Goal: Communication & Community: Answer question/provide support

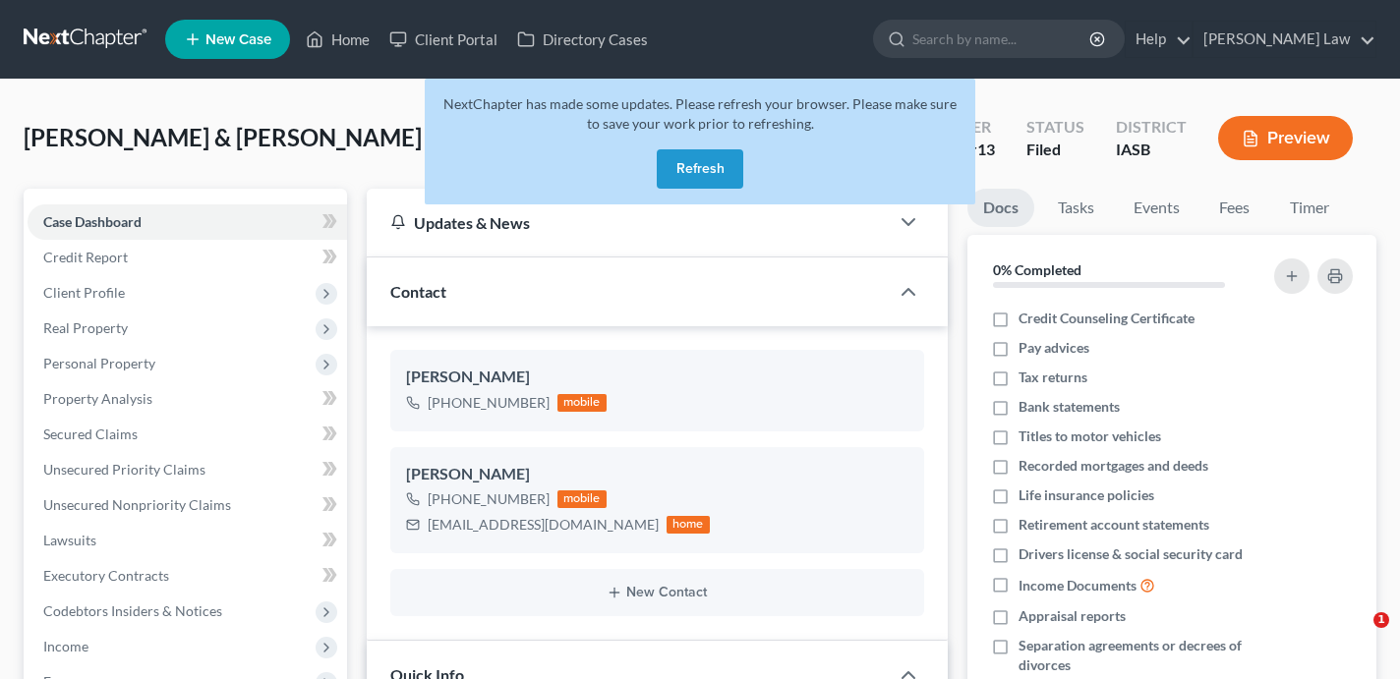
select select "6"
select select "0"
click at [708, 186] on div "NextChapter has made some updates. Please refresh your browser. Please make sur…" at bounding box center [700, 142] width 551 height 126
click at [700, 165] on button "Refresh" at bounding box center [700, 168] width 87 height 39
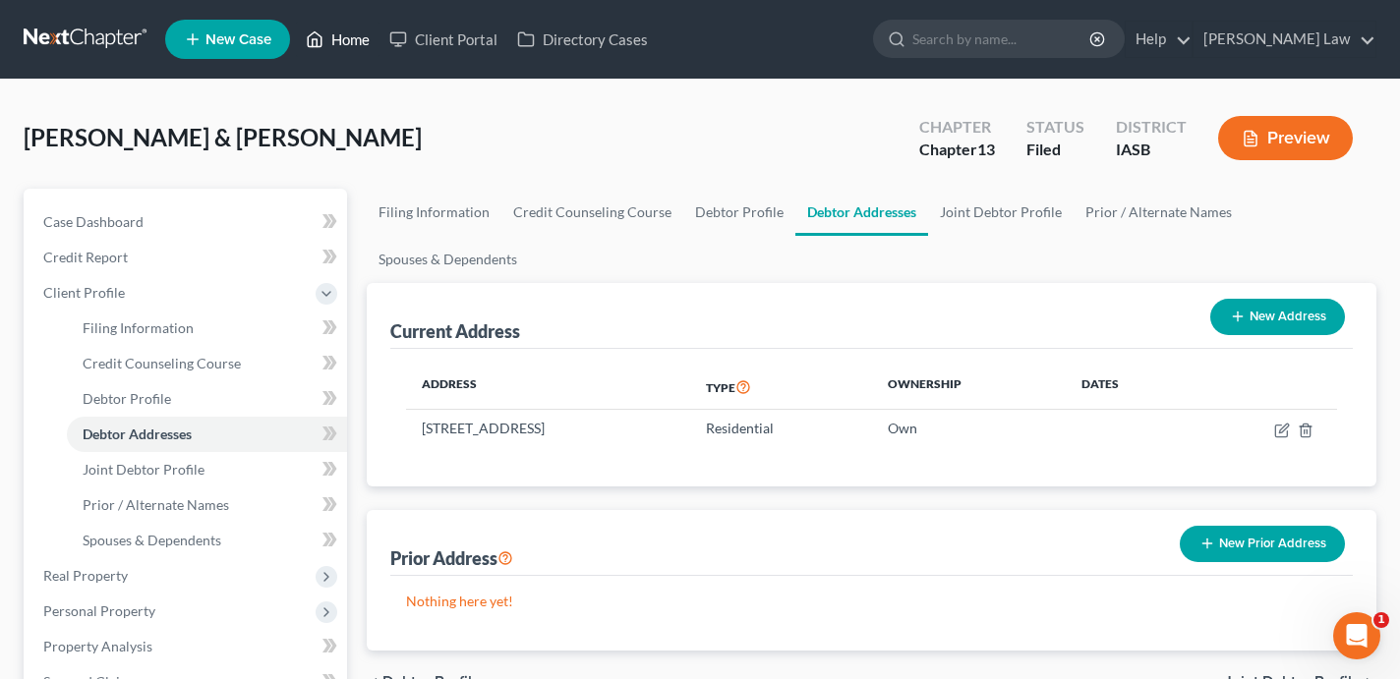
click at [349, 43] on link "Home" at bounding box center [338, 39] width 84 height 35
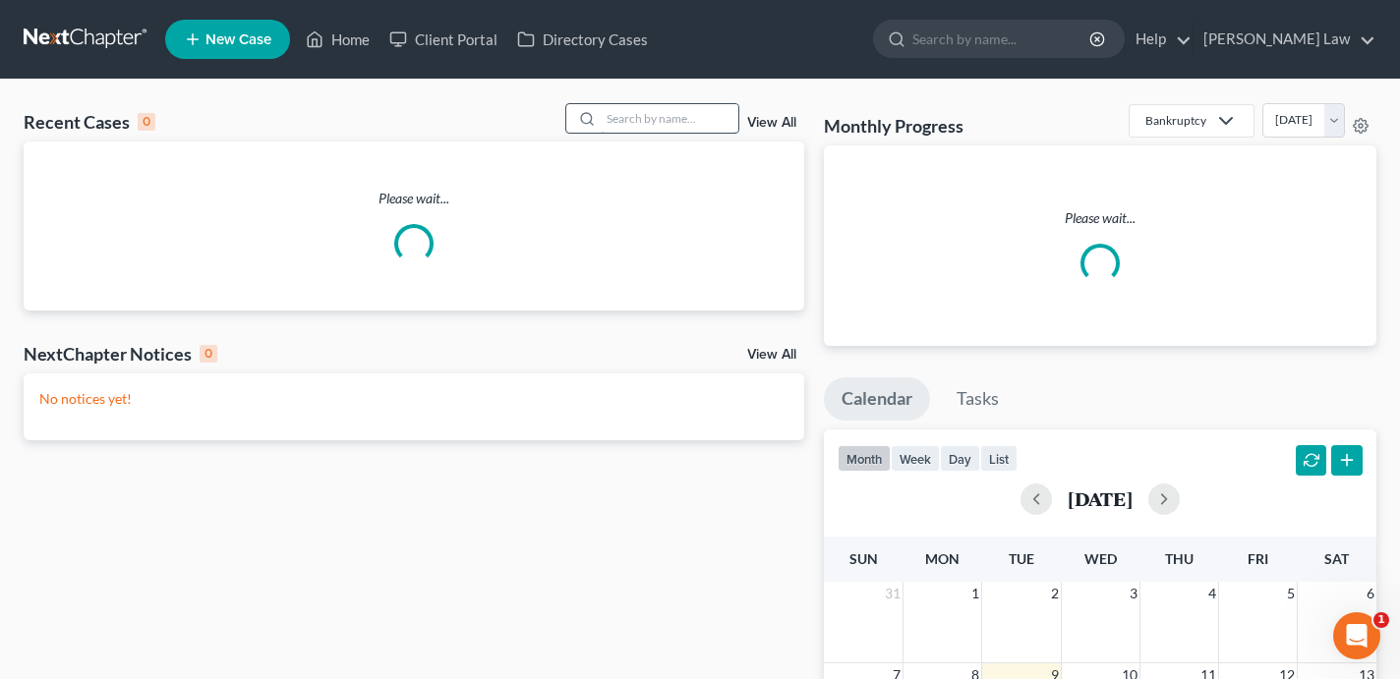
click at [686, 111] on input "search" at bounding box center [670, 118] width 138 height 29
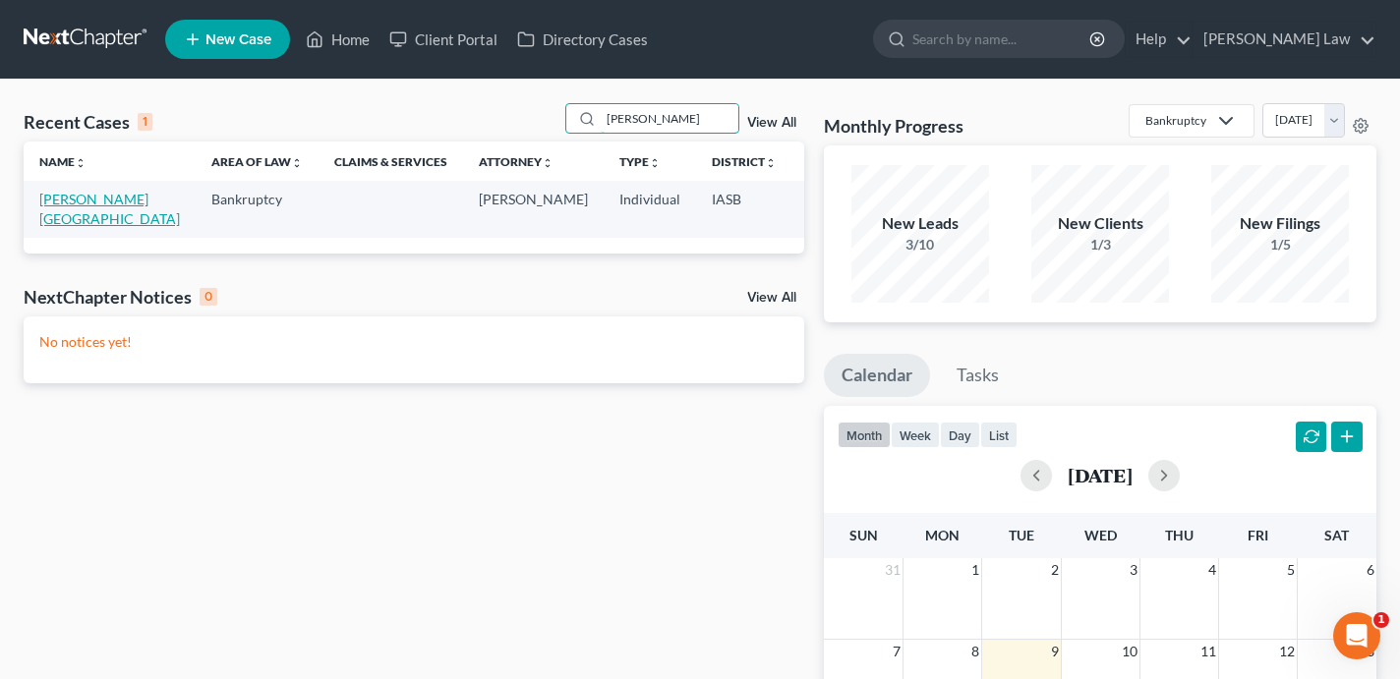
type input "eckert"
click at [53, 211] on link "Eckert, Kendal" at bounding box center [109, 209] width 141 height 36
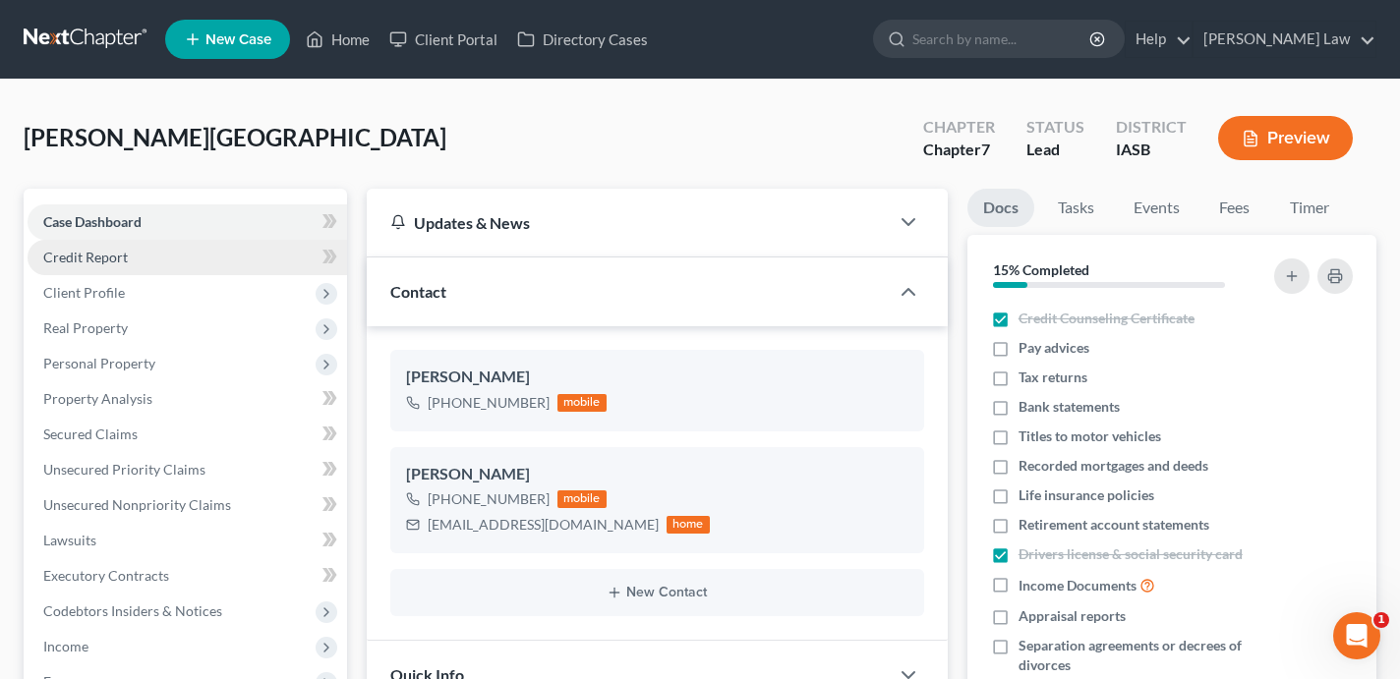
scroll to position [748, 0]
click at [152, 264] on link "Credit Report" at bounding box center [188, 257] width 320 height 35
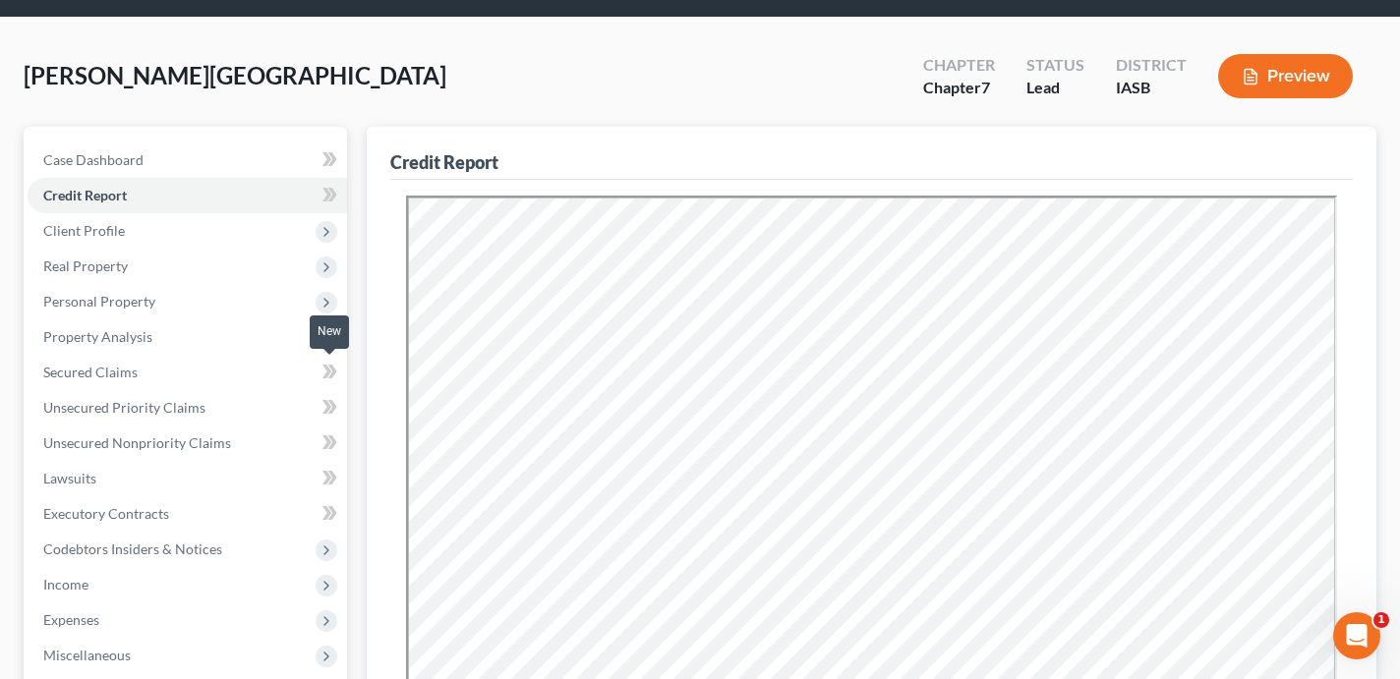
scroll to position [88, 0]
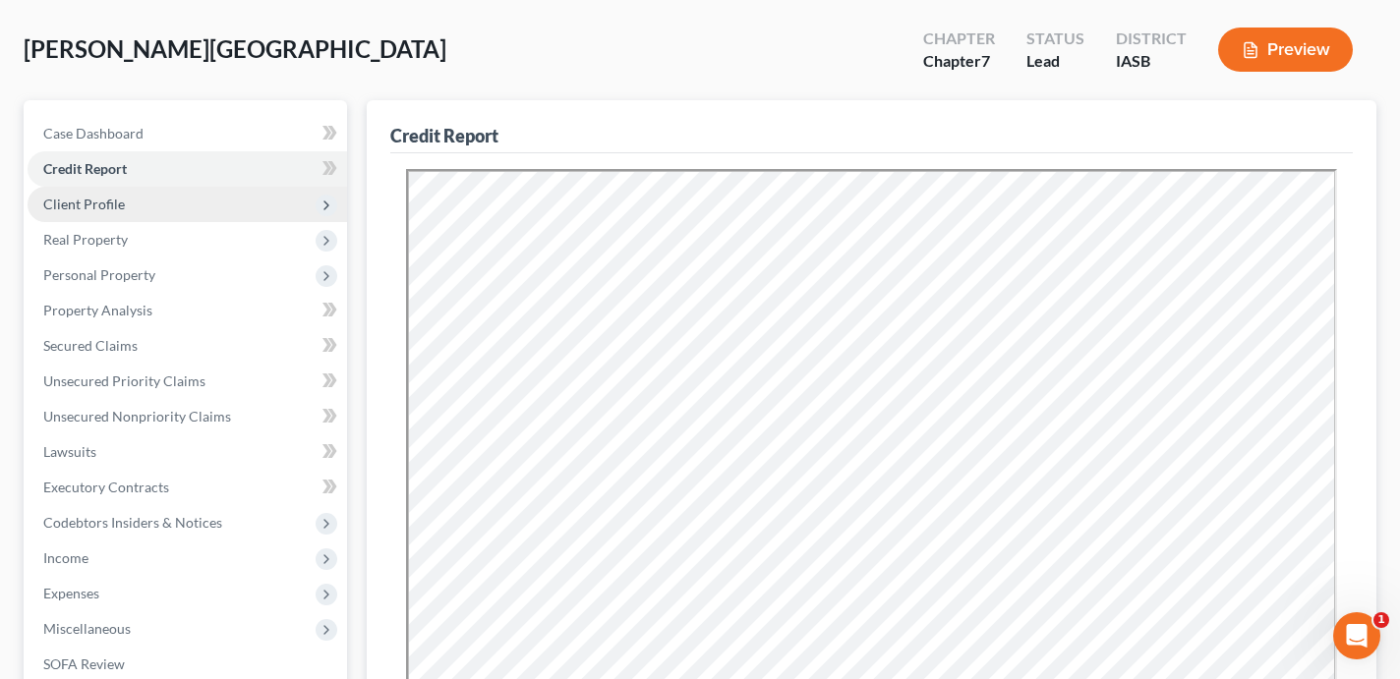
click at [181, 208] on span "Client Profile" at bounding box center [188, 204] width 320 height 35
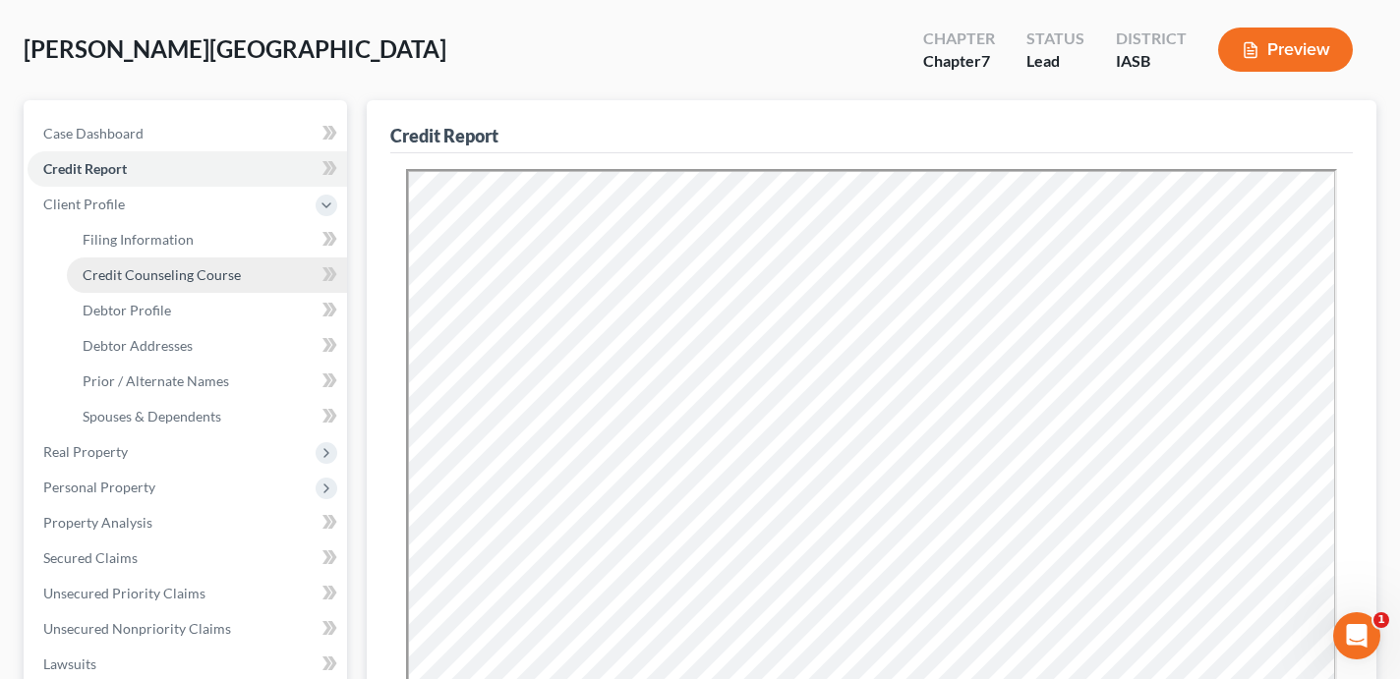
click at [211, 280] on span "Credit Counseling Course" at bounding box center [162, 274] width 158 height 17
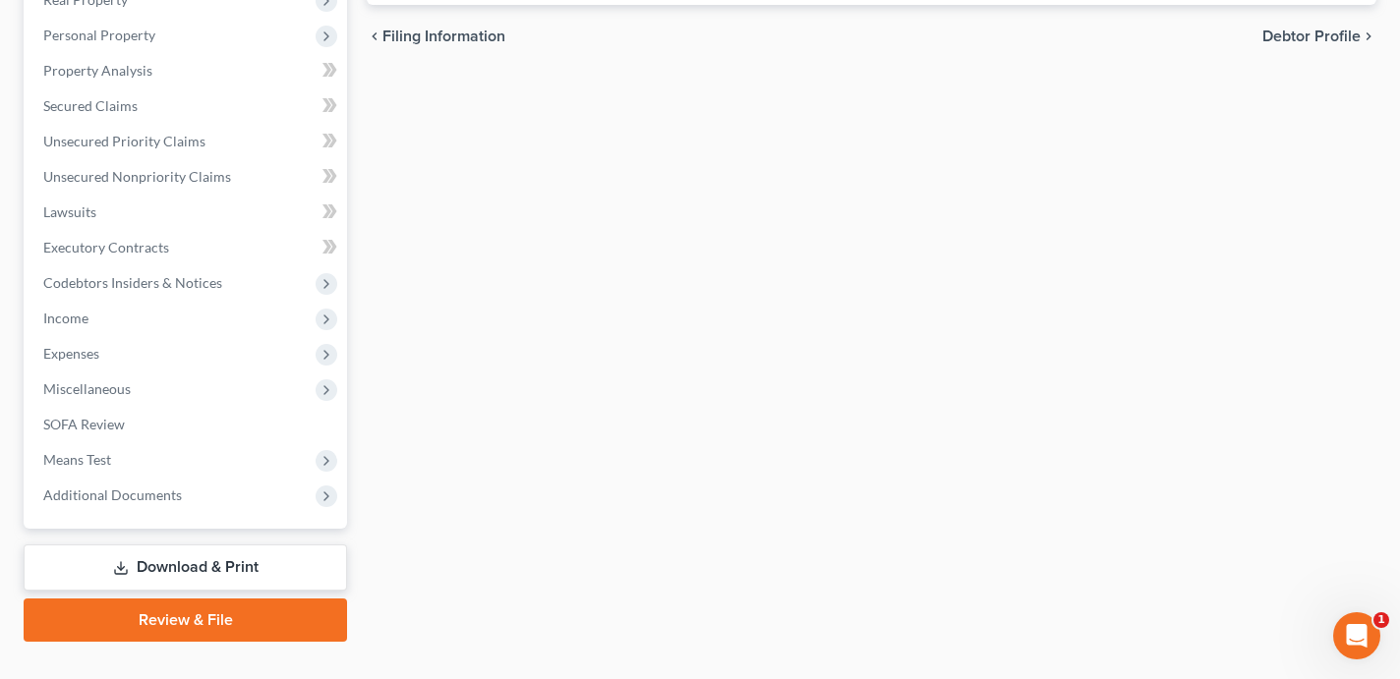
scroll to position [576, 0]
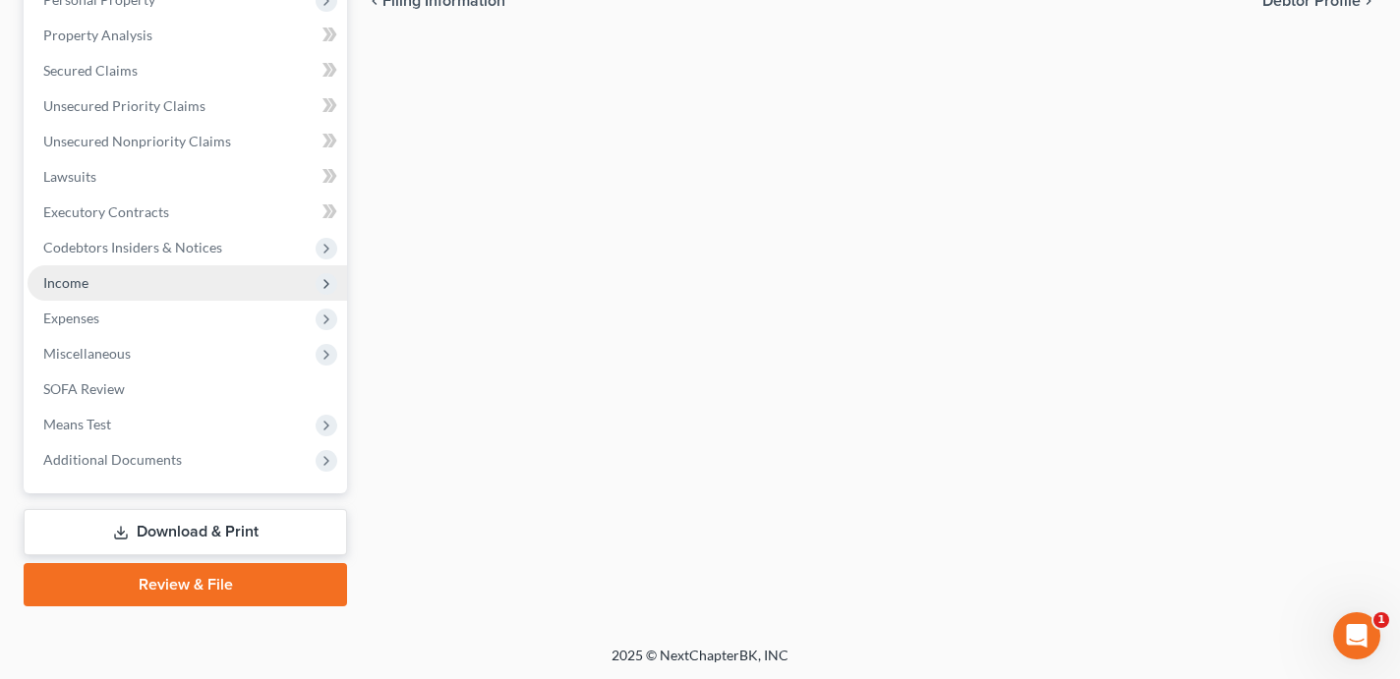
click at [167, 289] on span "Income" at bounding box center [188, 282] width 320 height 35
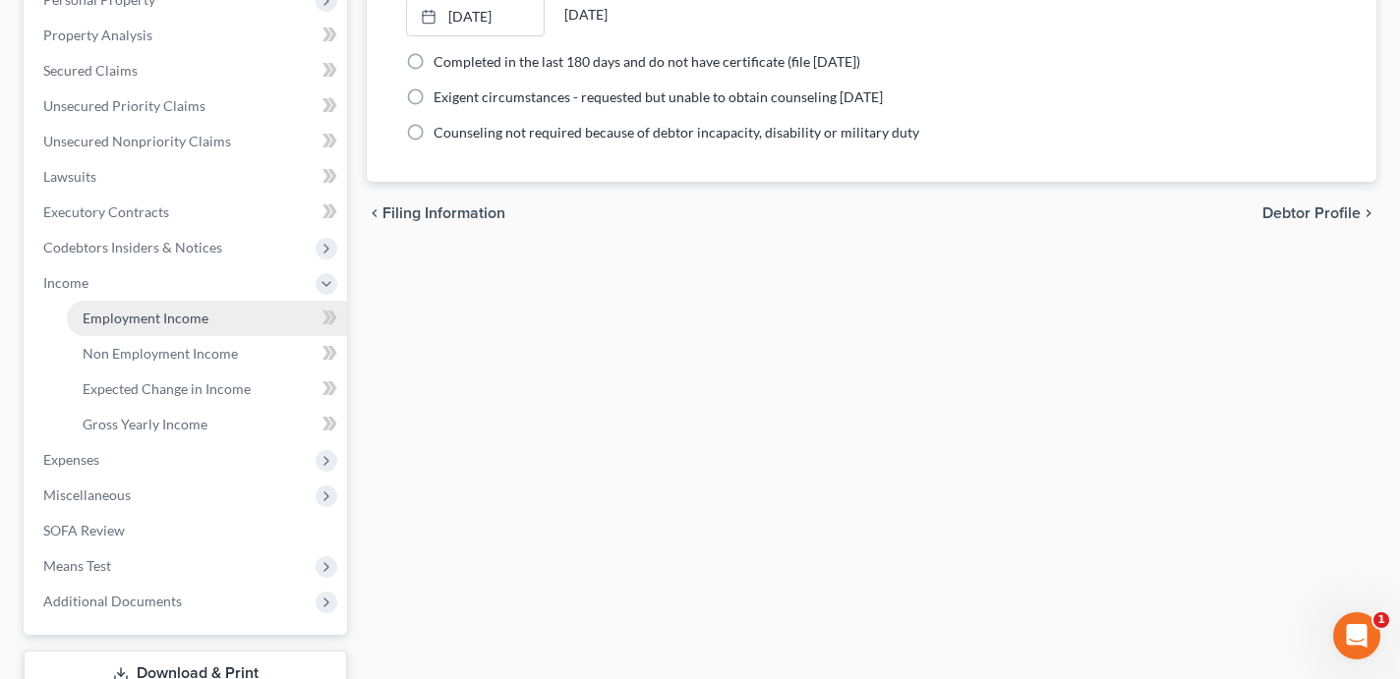
click at [178, 322] on span "Employment Income" at bounding box center [146, 318] width 126 height 17
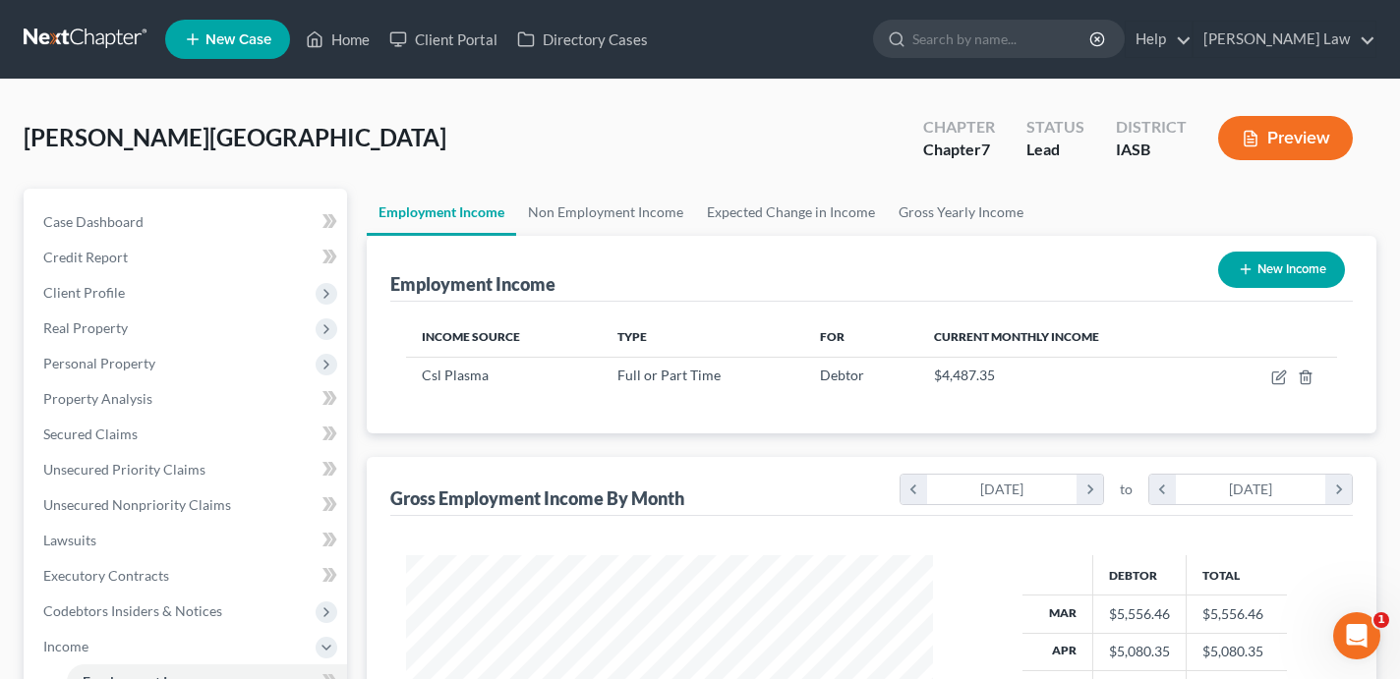
scroll to position [352, 565]
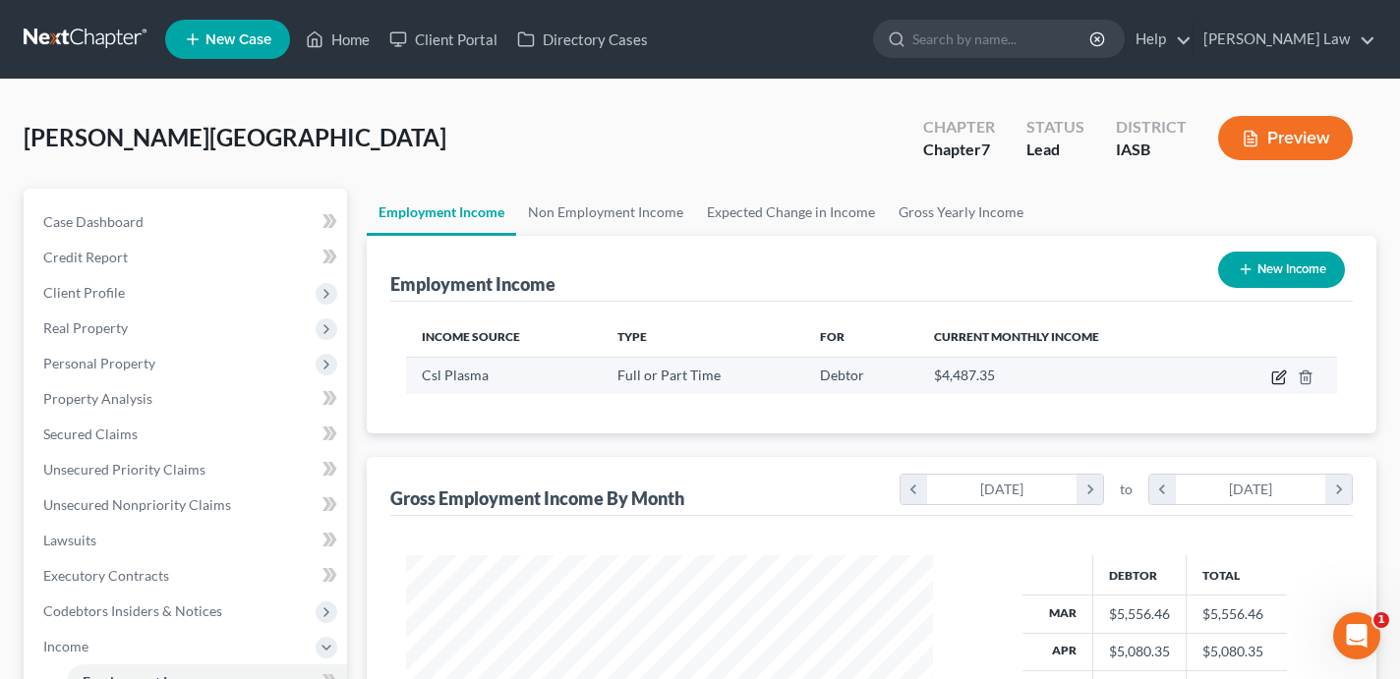
click at [1279, 375] on icon "button" at bounding box center [1280, 375] width 9 height 9
select select "0"
select select "16"
select select "1"
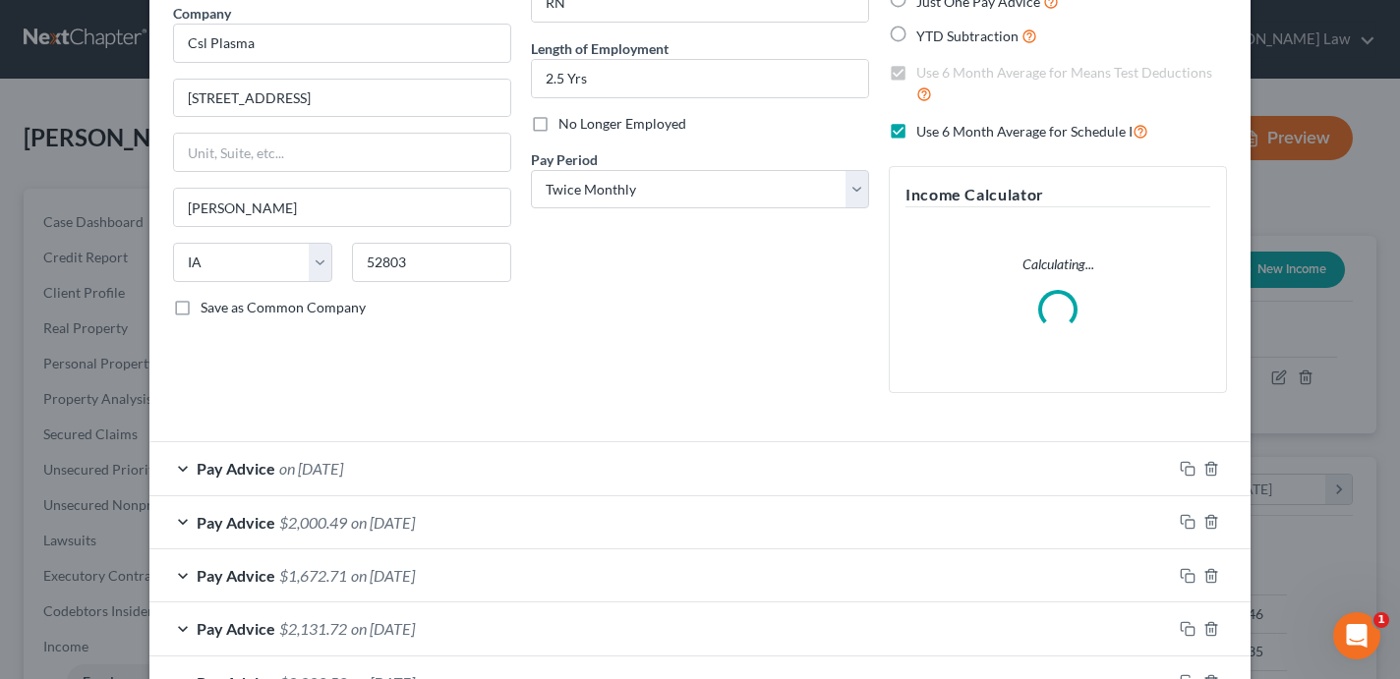
scroll to position [275, 0]
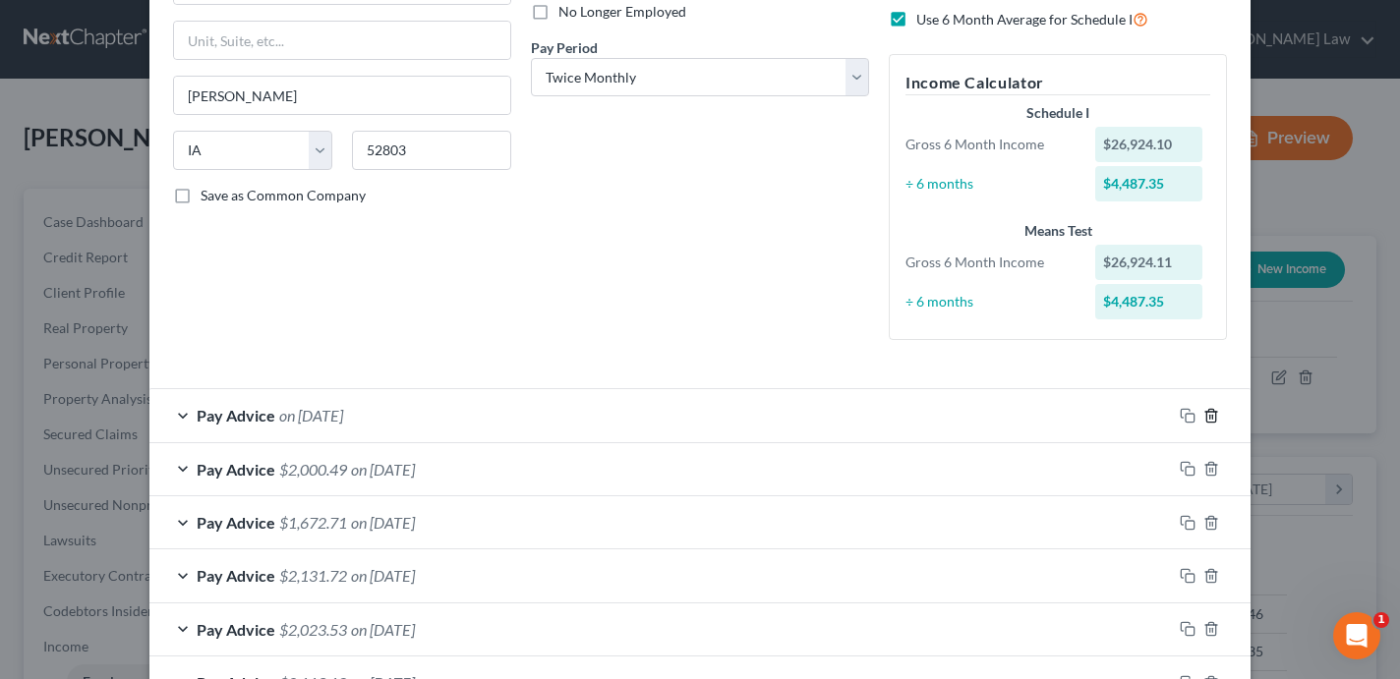
click at [1210, 418] on line "button" at bounding box center [1210, 417] width 0 height 4
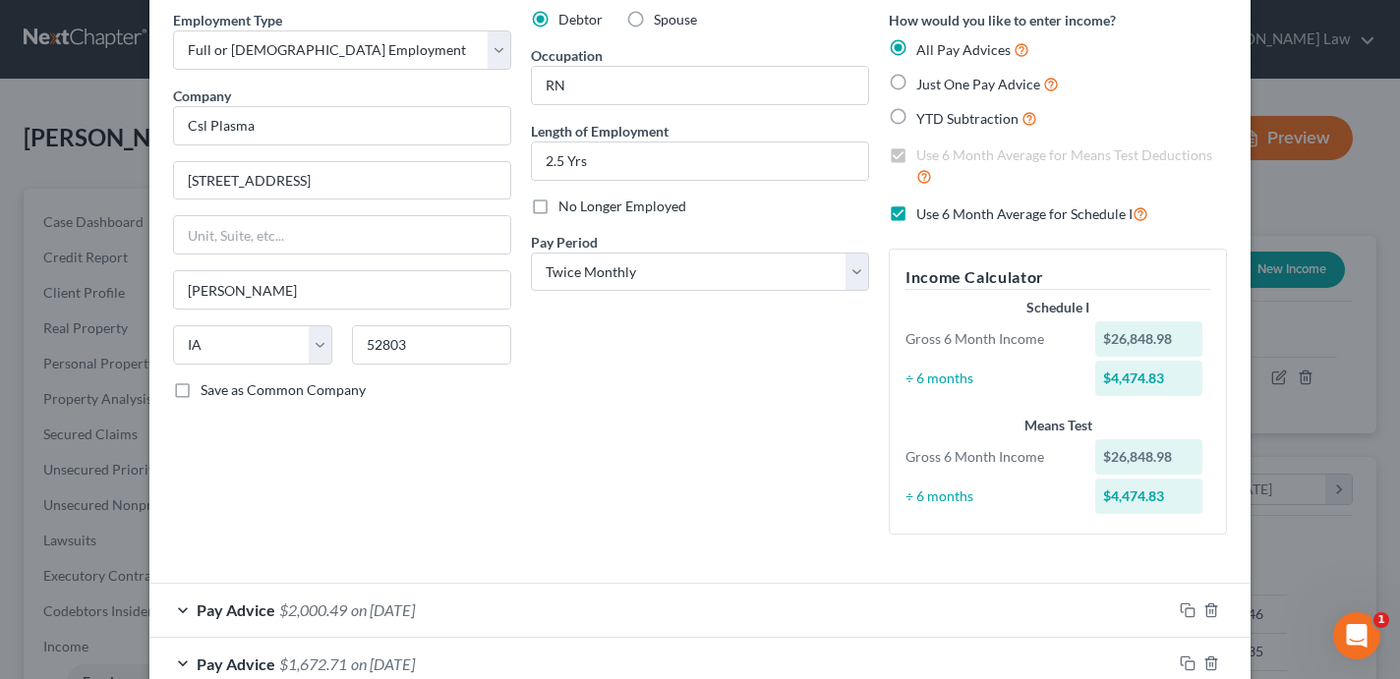
scroll to position [0, 0]
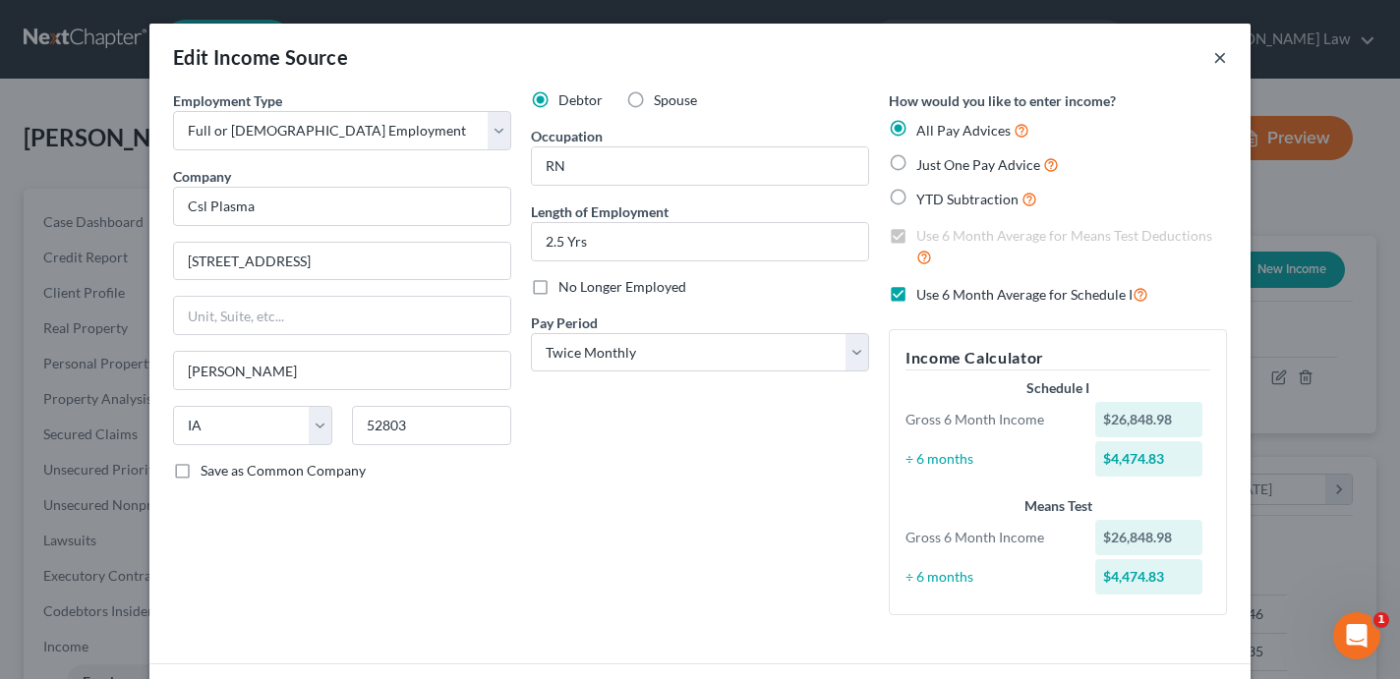
click at [1218, 61] on button "×" at bounding box center [1220, 57] width 14 height 24
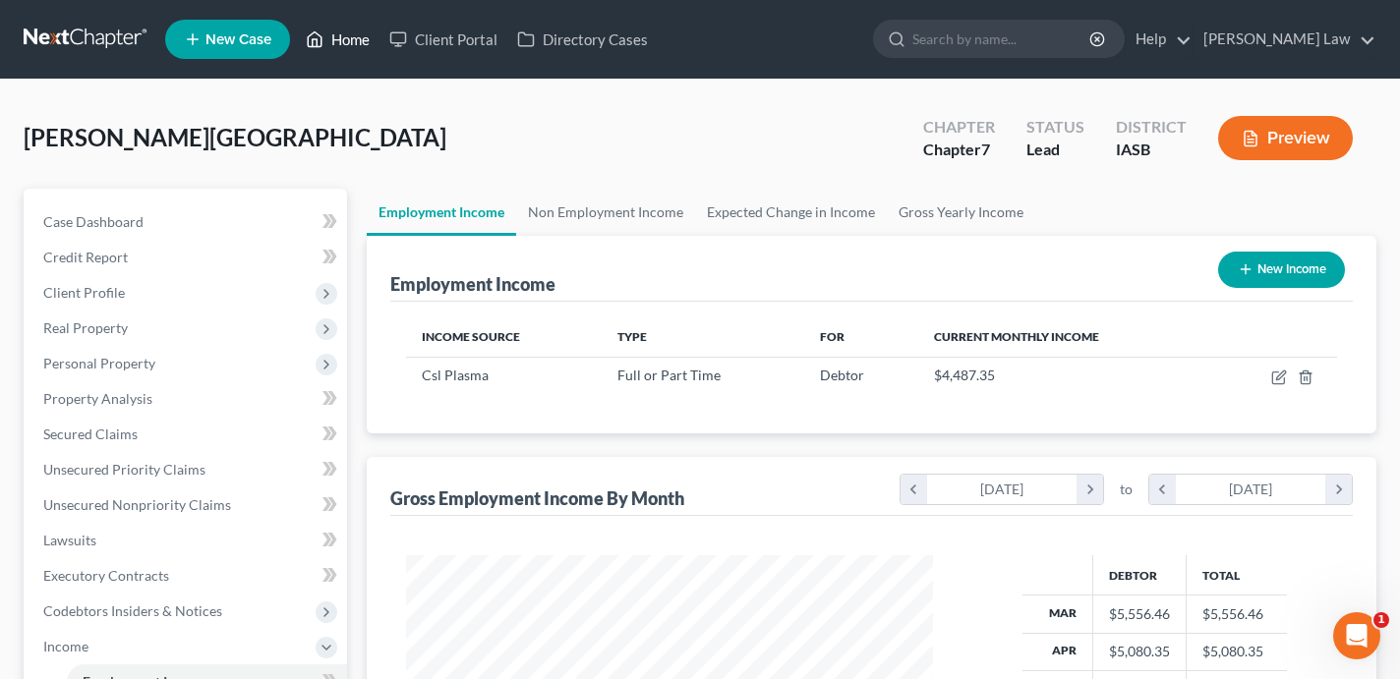
click at [355, 47] on link "Home" at bounding box center [338, 39] width 84 height 35
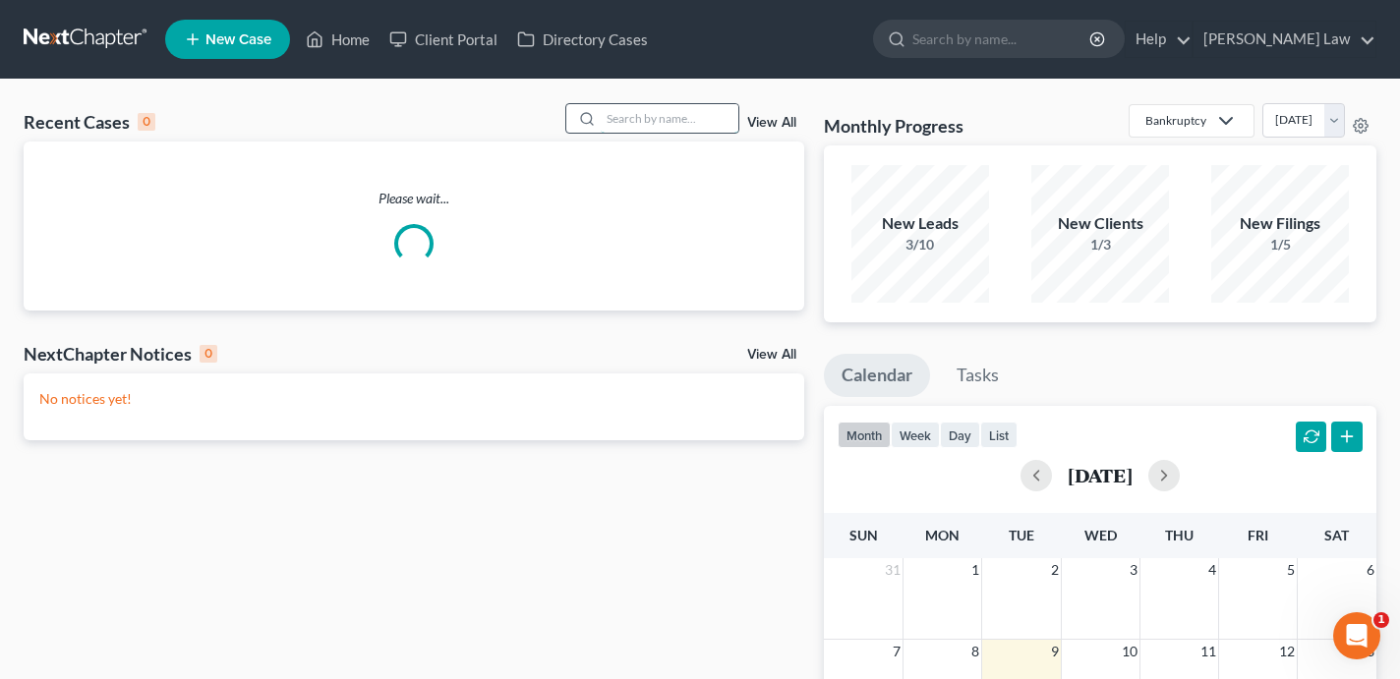
click at [629, 117] on input "search" at bounding box center [670, 118] width 138 height 29
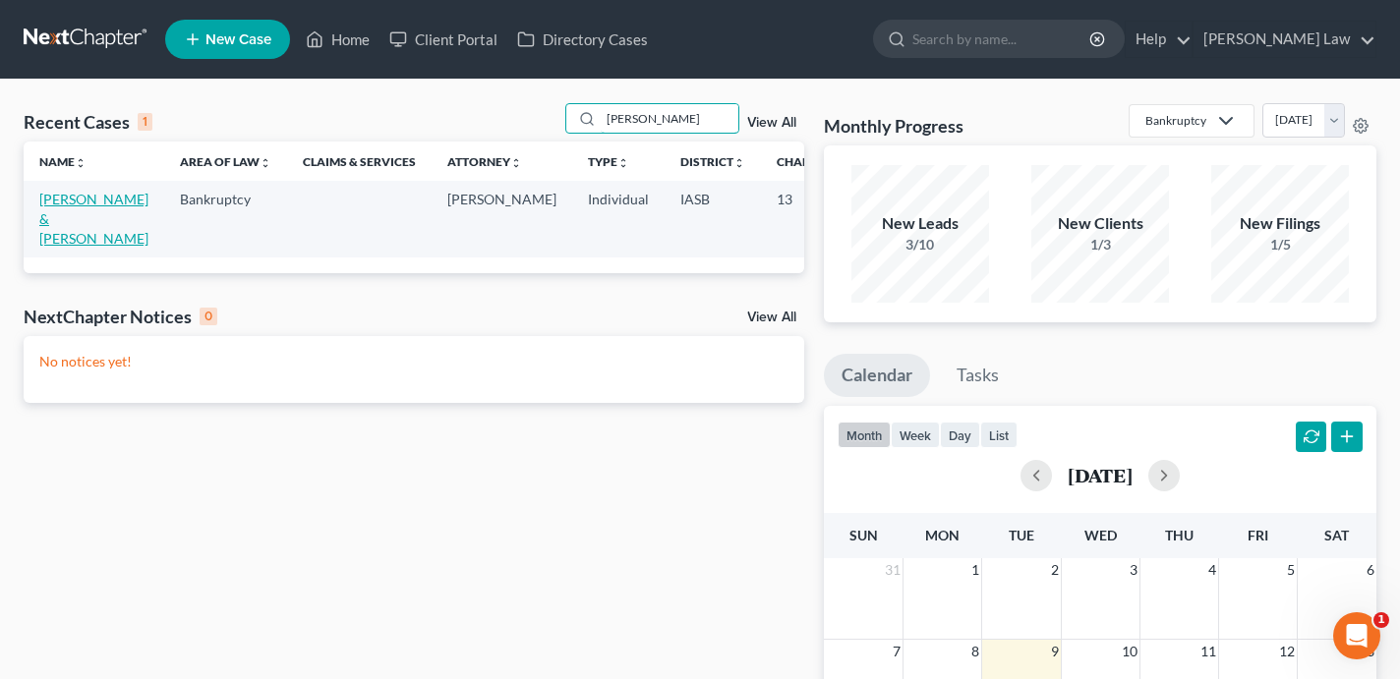
type input "mccloud"
click at [67, 217] on link "McCloud, Alysha & Paul" at bounding box center [93, 219] width 109 height 56
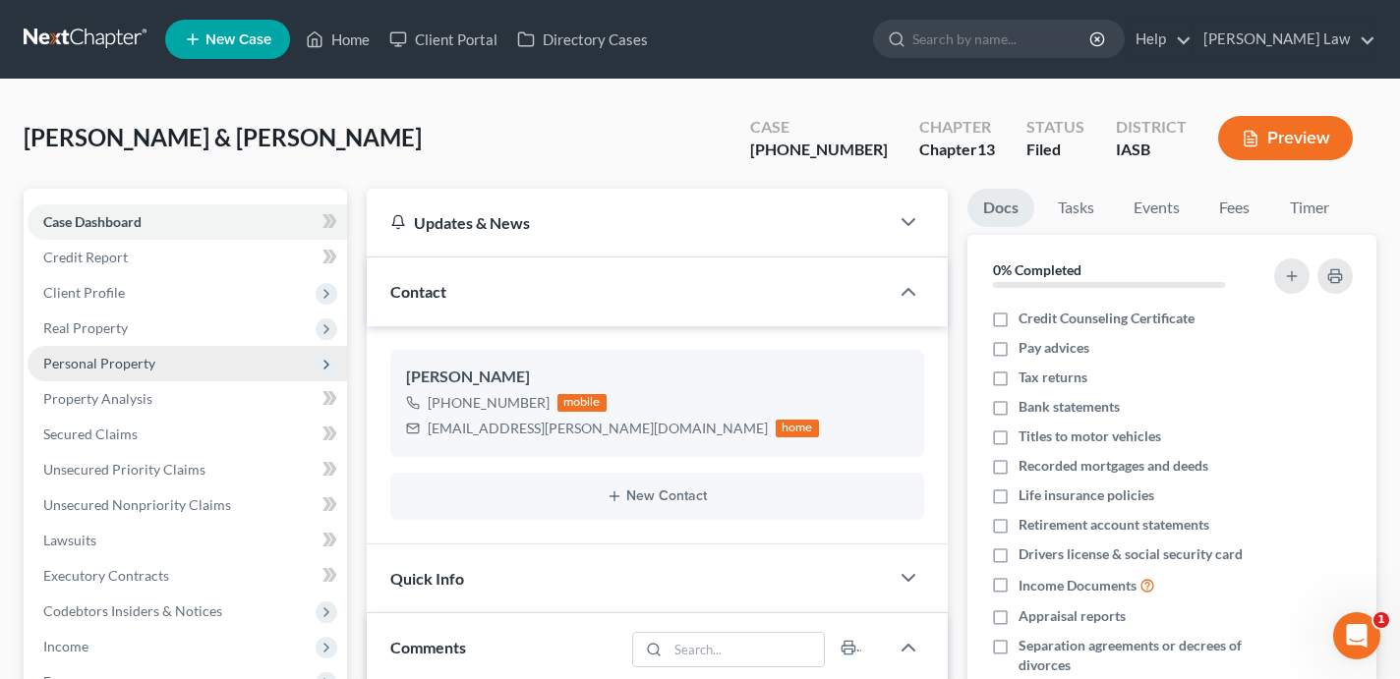
scroll to position [15704, 0]
click at [177, 353] on span "Personal Property" at bounding box center [188, 363] width 320 height 35
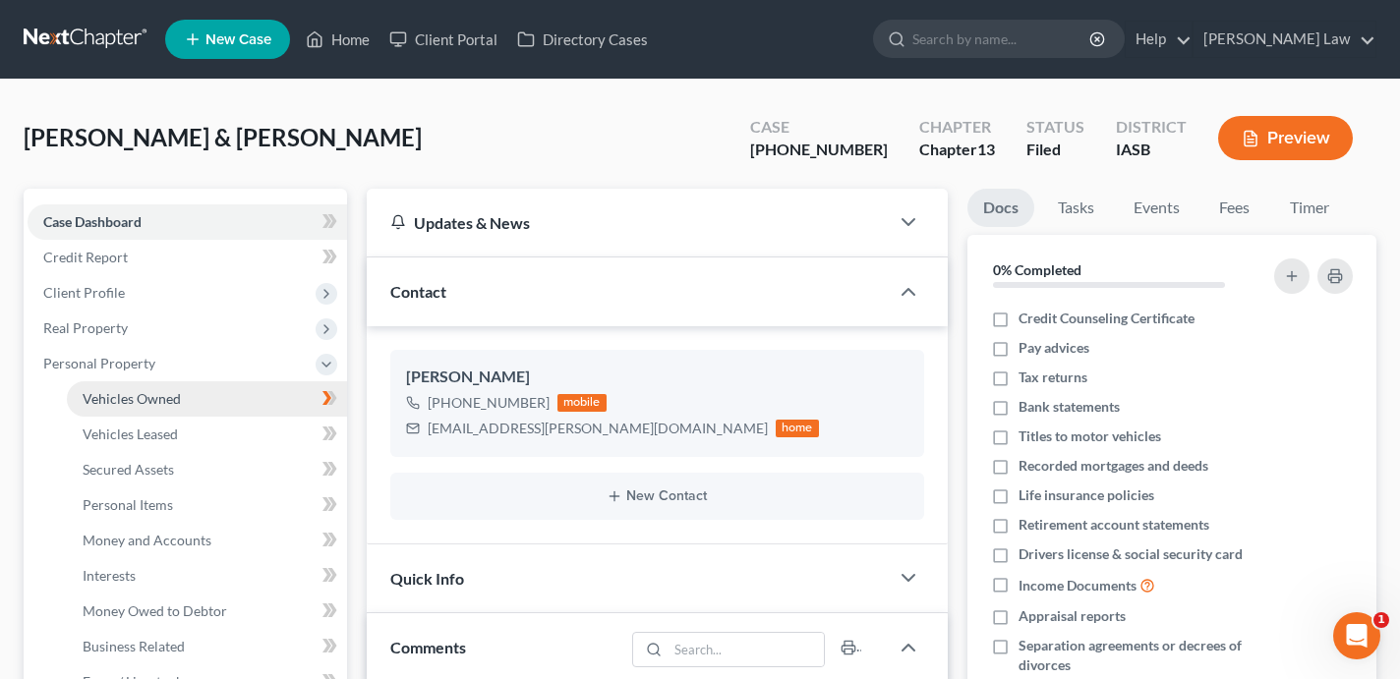
click at [185, 395] on link "Vehicles Owned" at bounding box center [207, 398] width 280 height 35
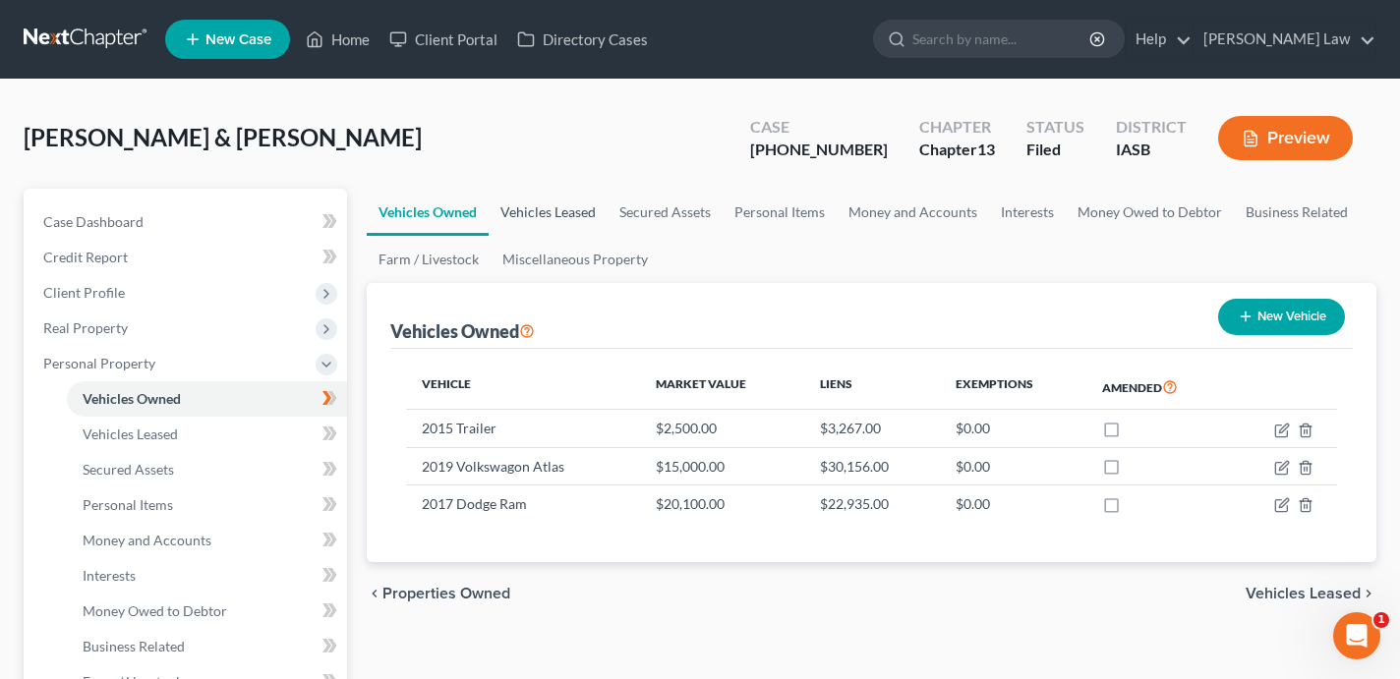
click at [558, 204] on link "Vehicles Leased" at bounding box center [548, 212] width 119 height 47
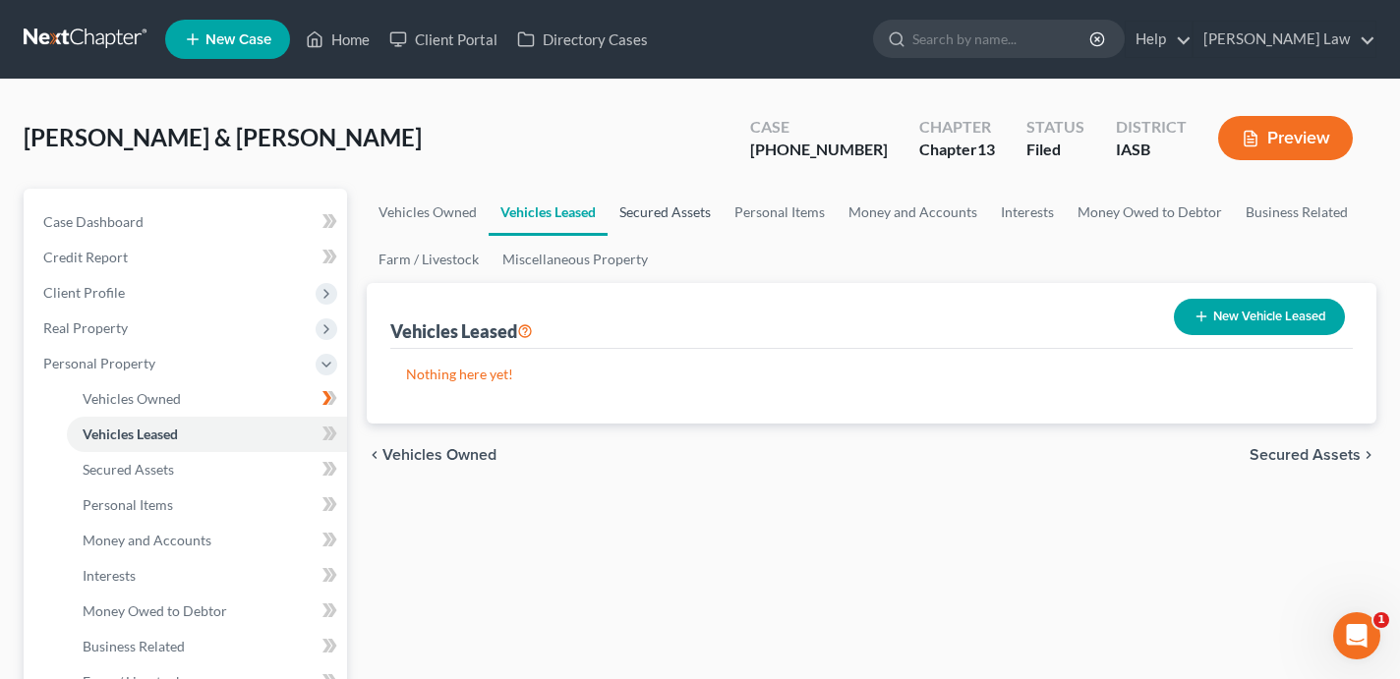
click at [682, 211] on link "Secured Assets" at bounding box center [665, 212] width 115 height 47
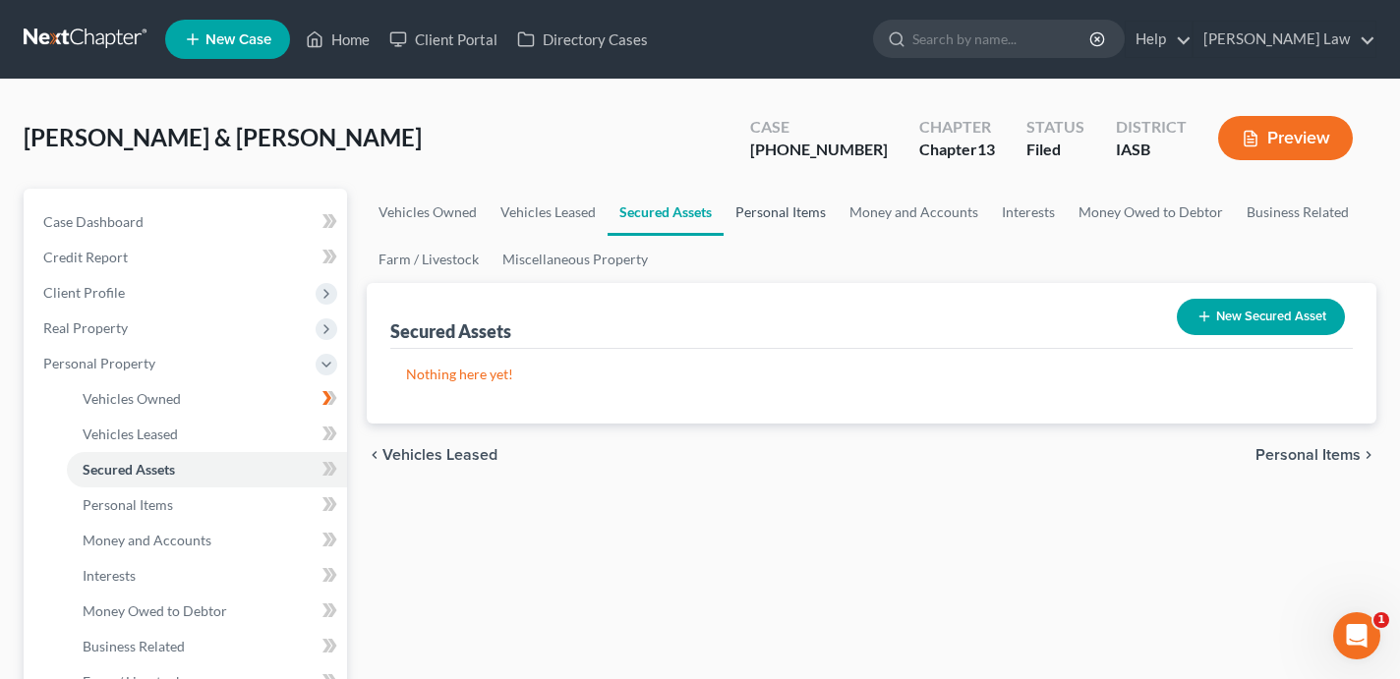
click at [783, 203] on link "Personal Items" at bounding box center [781, 212] width 114 height 47
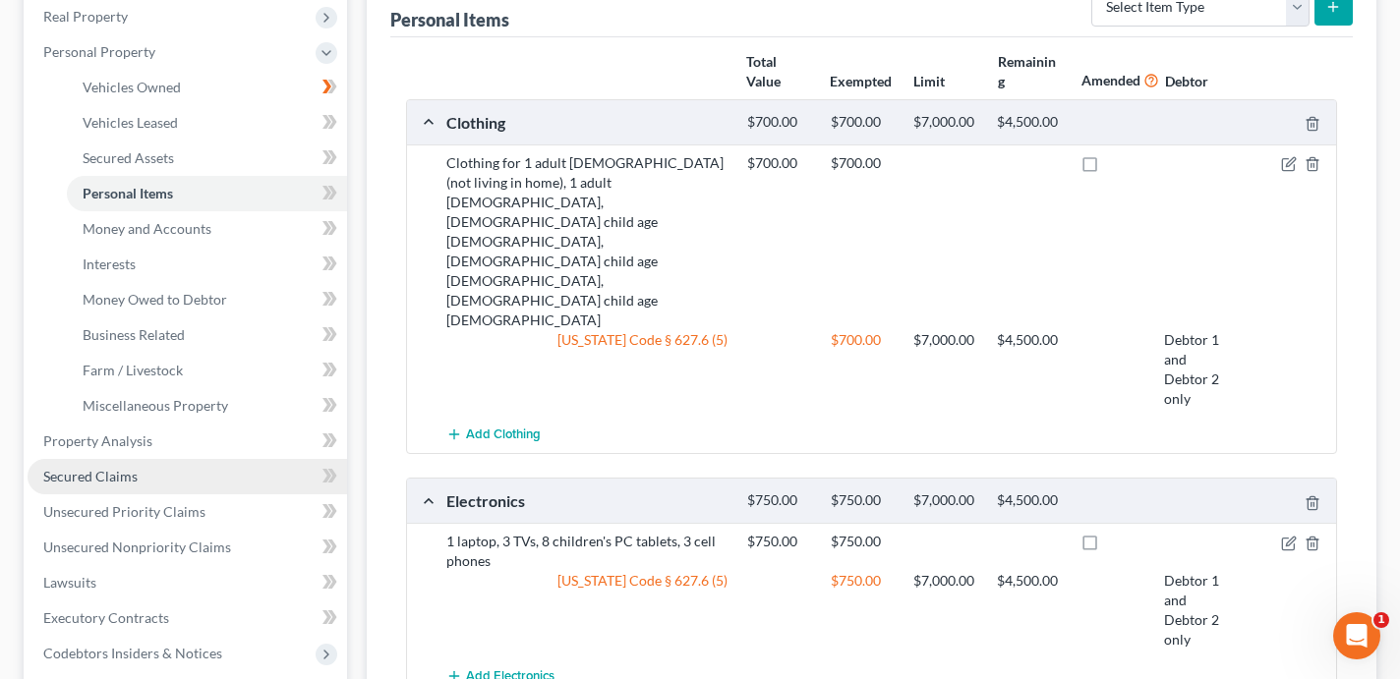
scroll to position [366, 0]
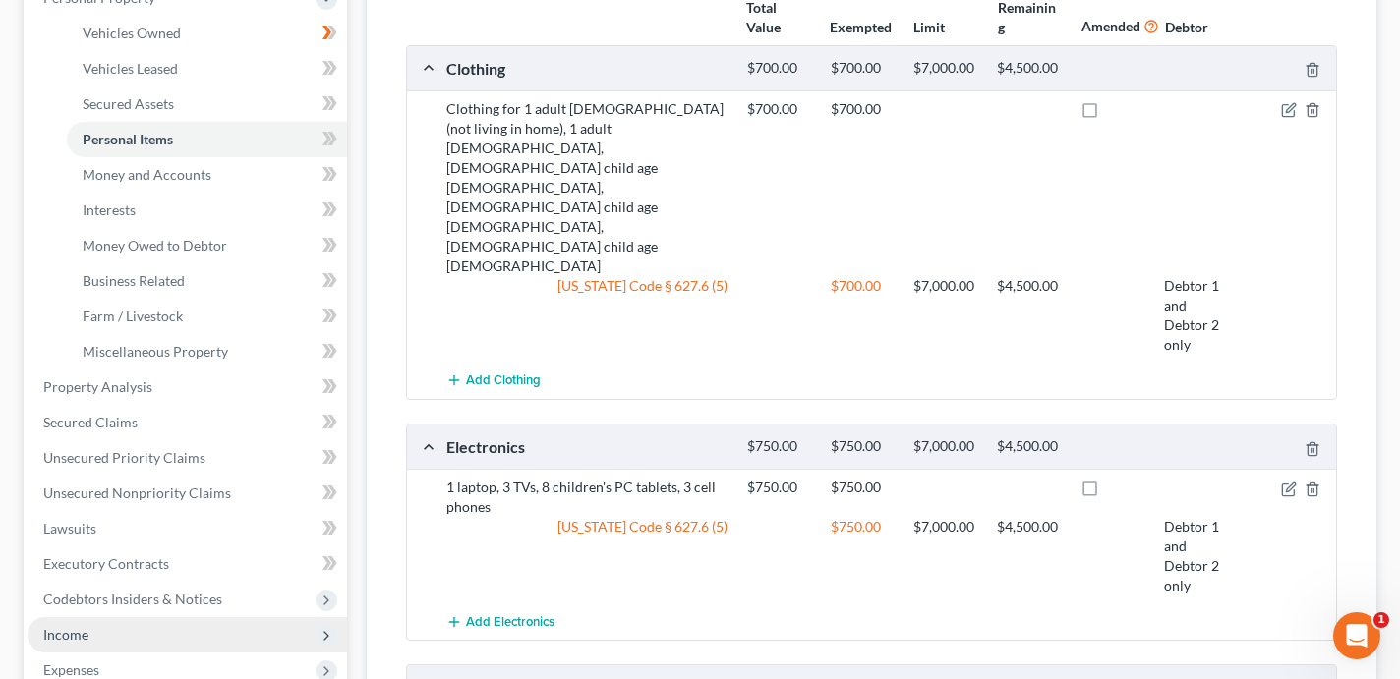
click at [192, 619] on span "Income" at bounding box center [188, 634] width 320 height 35
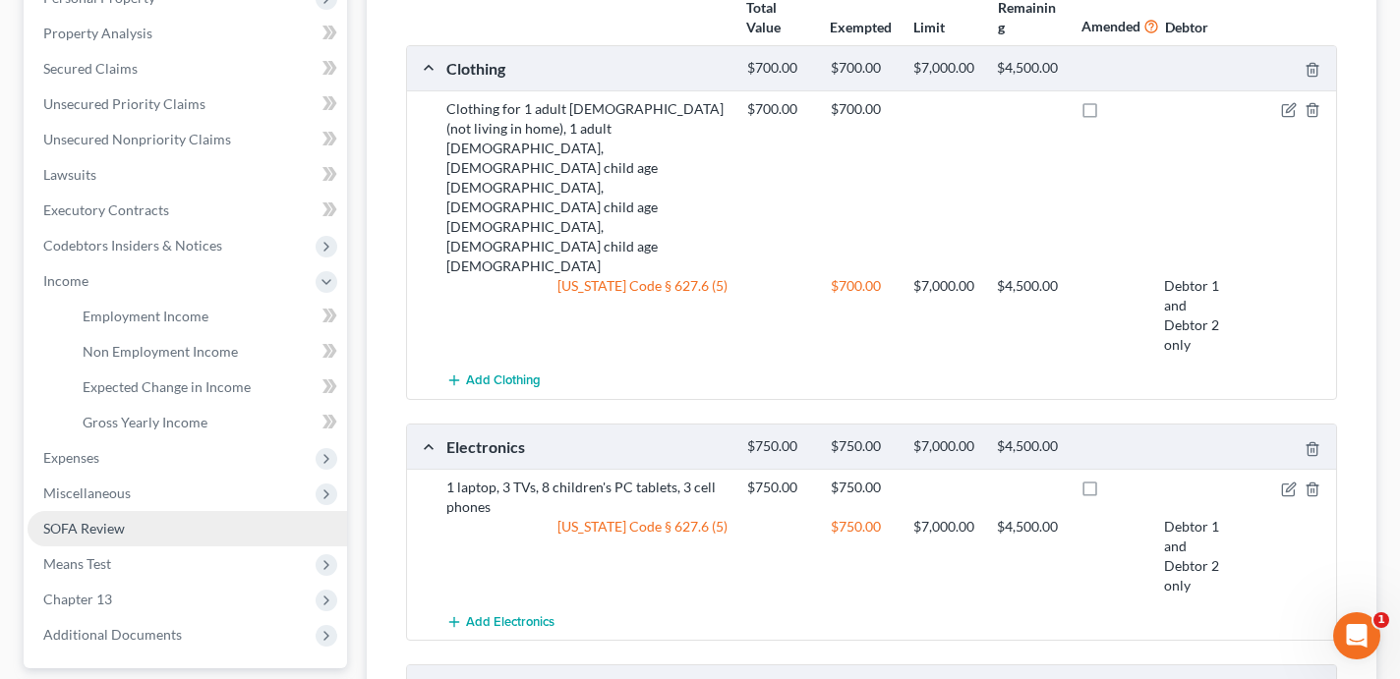
scroll to position [374, 0]
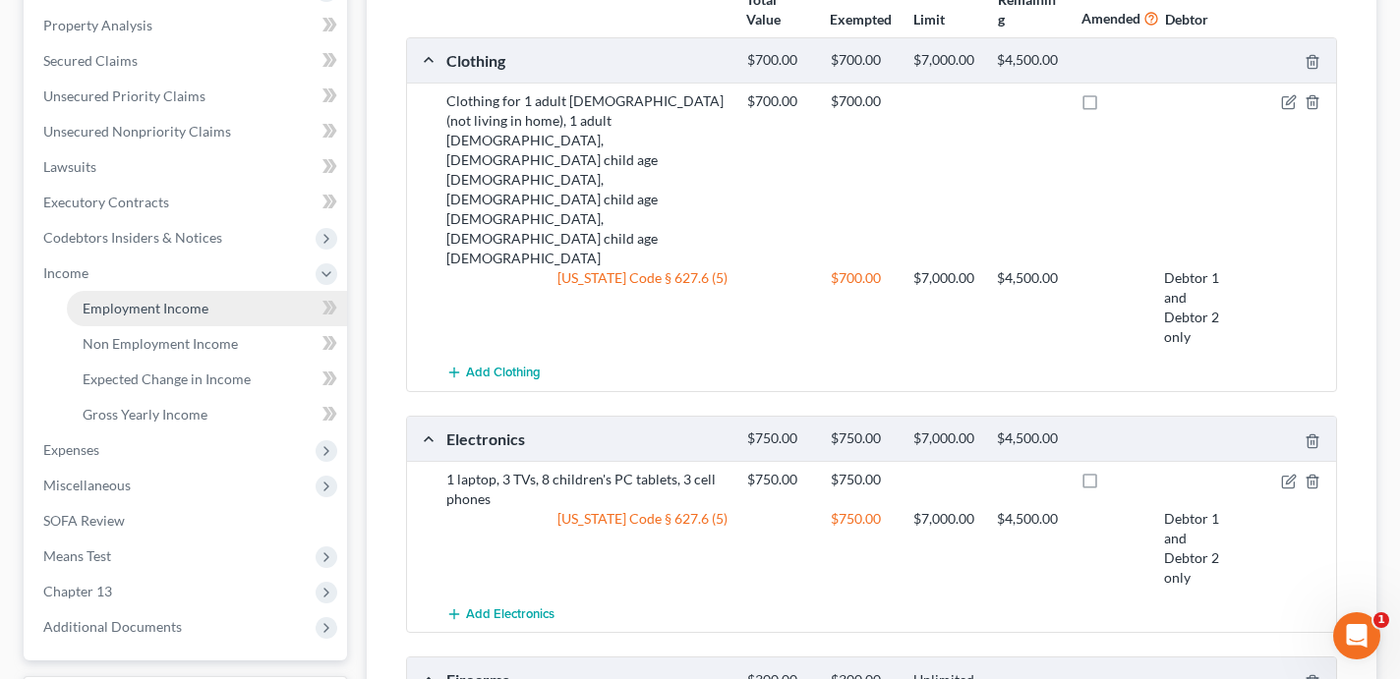
click at [235, 316] on link "Employment Income" at bounding box center [207, 308] width 280 height 35
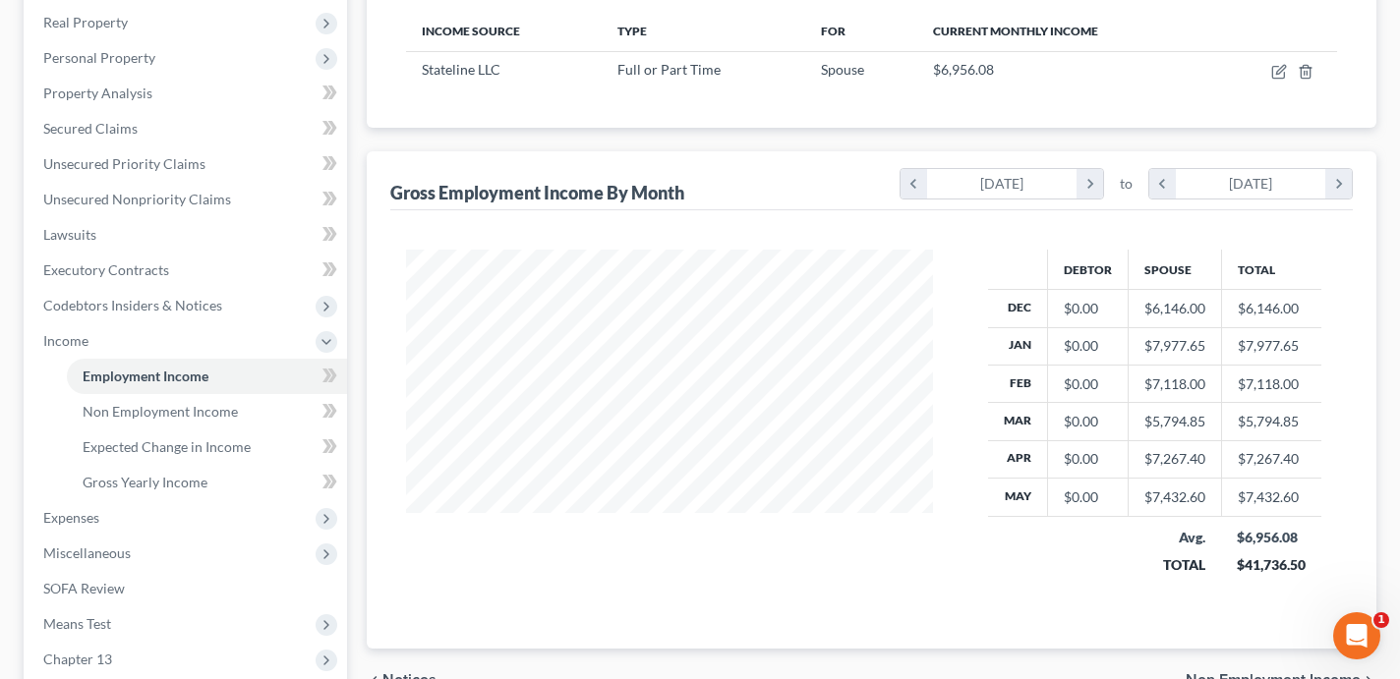
scroll to position [386, 0]
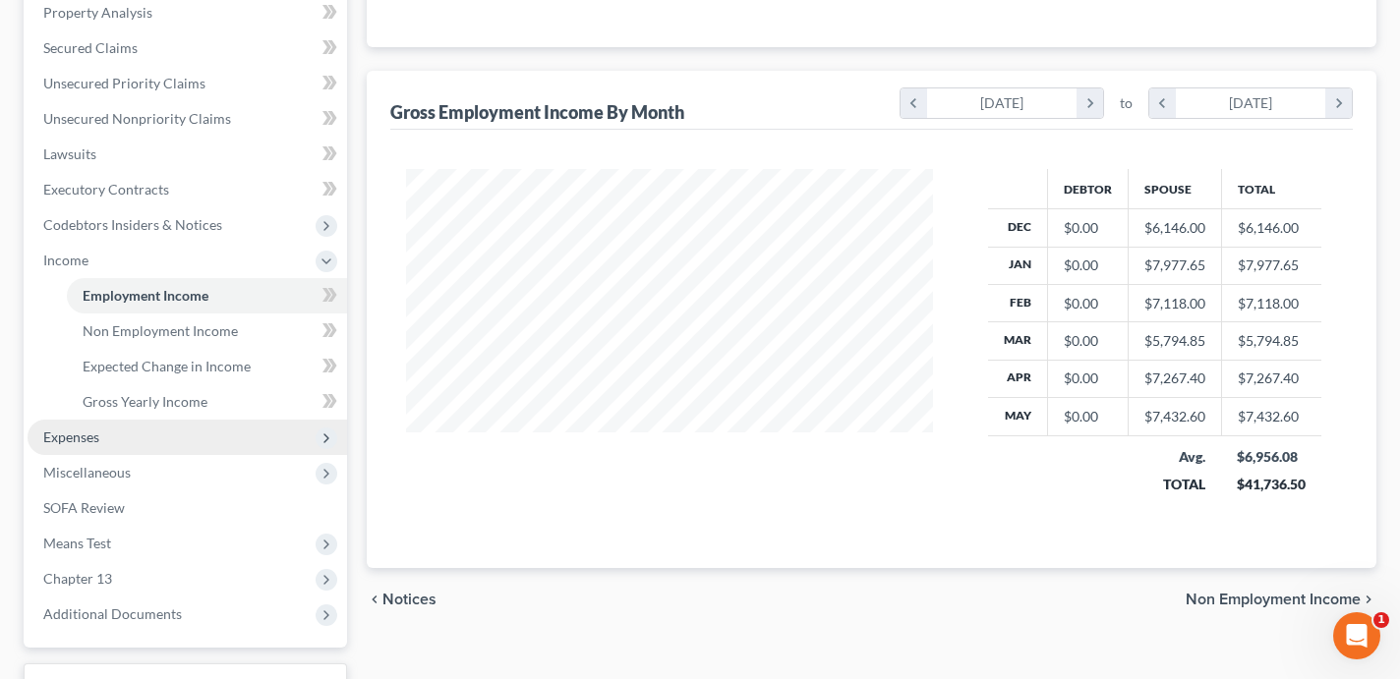
click at [252, 440] on span "Expenses" at bounding box center [188, 437] width 320 height 35
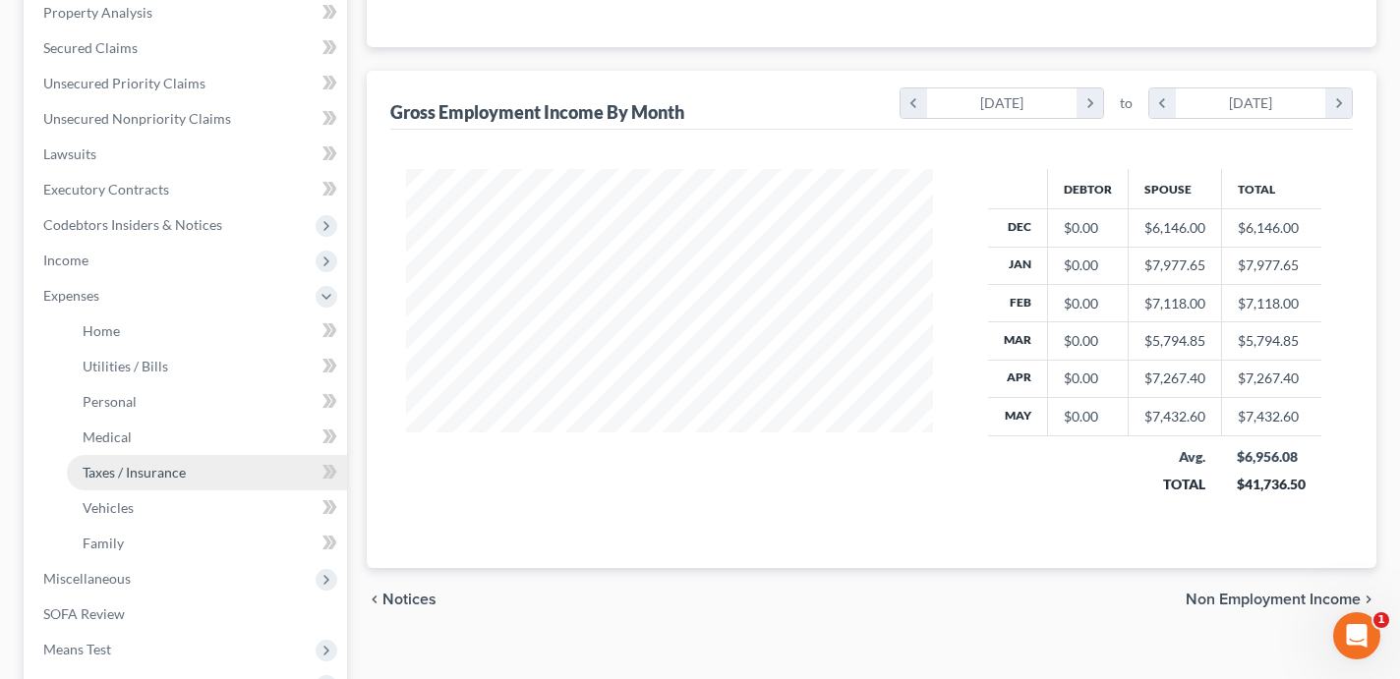
click at [219, 466] on link "Taxes / Insurance" at bounding box center [207, 472] width 280 height 35
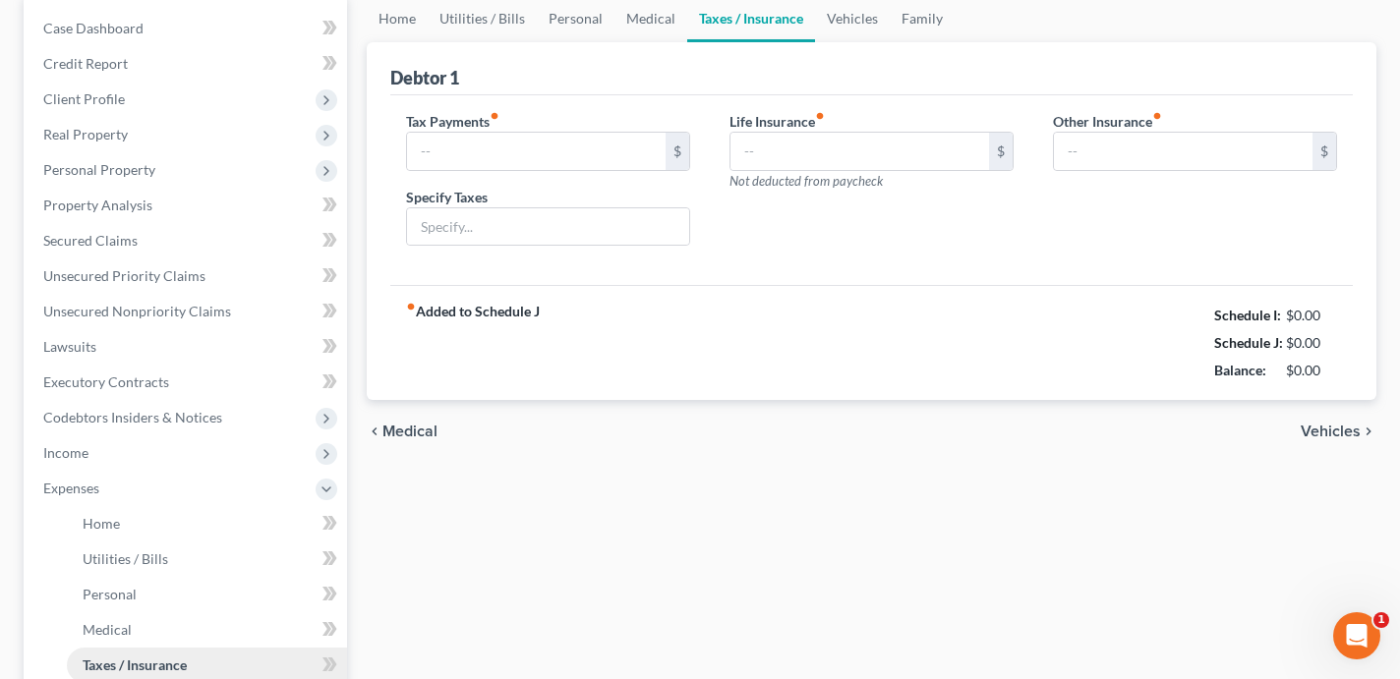
type input "0.00"
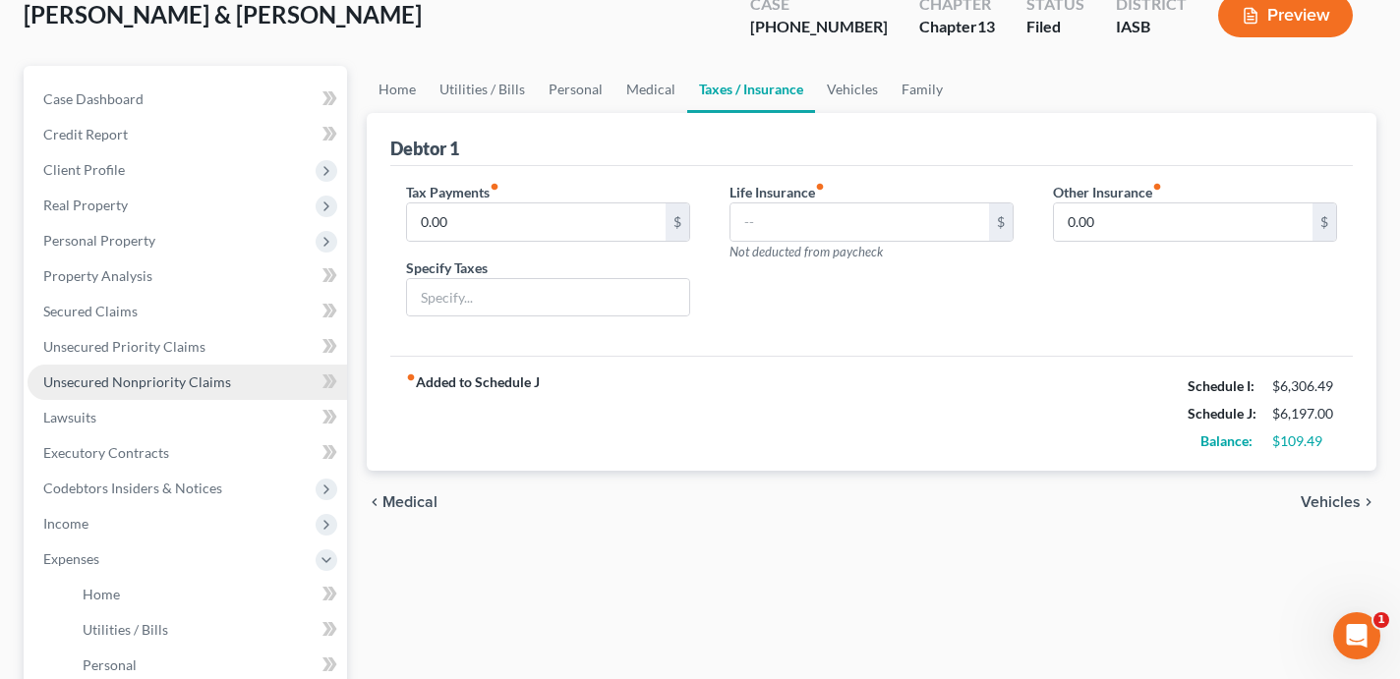
click at [229, 378] on link "Unsecured Nonpriority Claims" at bounding box center [188, 382] width 320 height 35
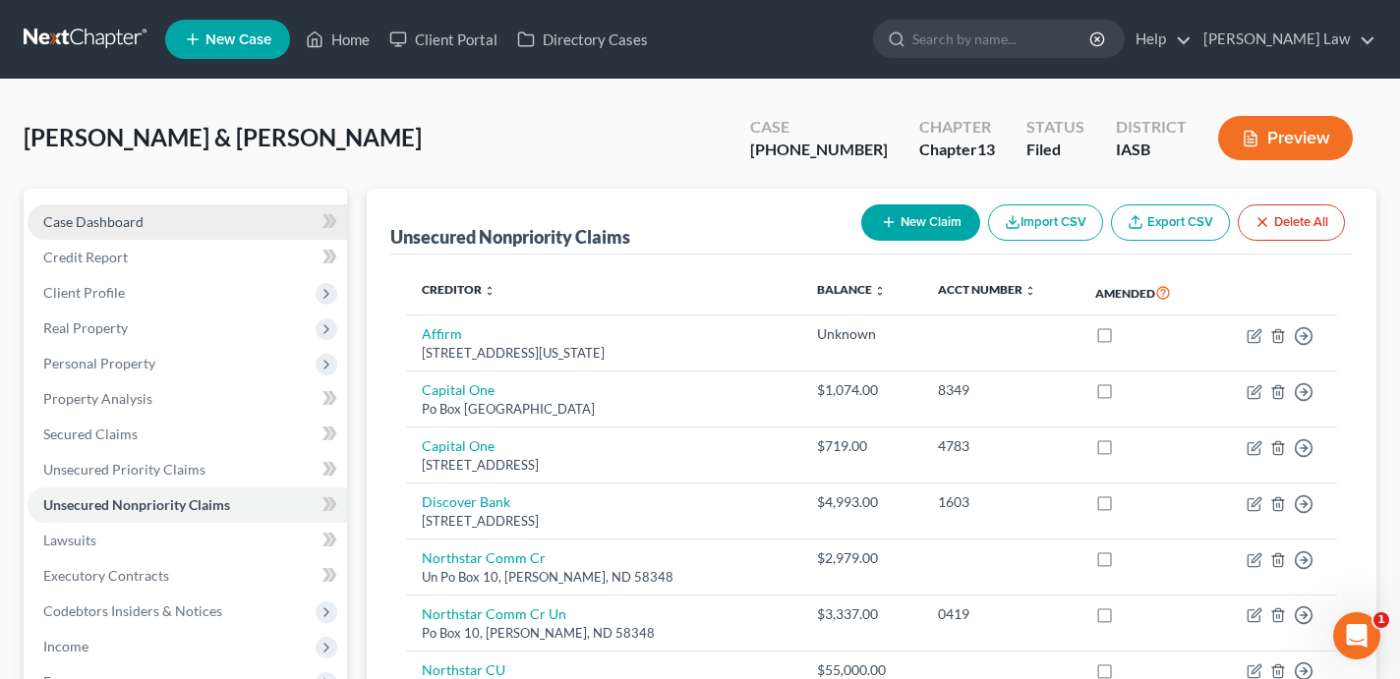
click at [228, 226] on link "Case Dashboard" at bounding box center [188, 221] width 320 height 35
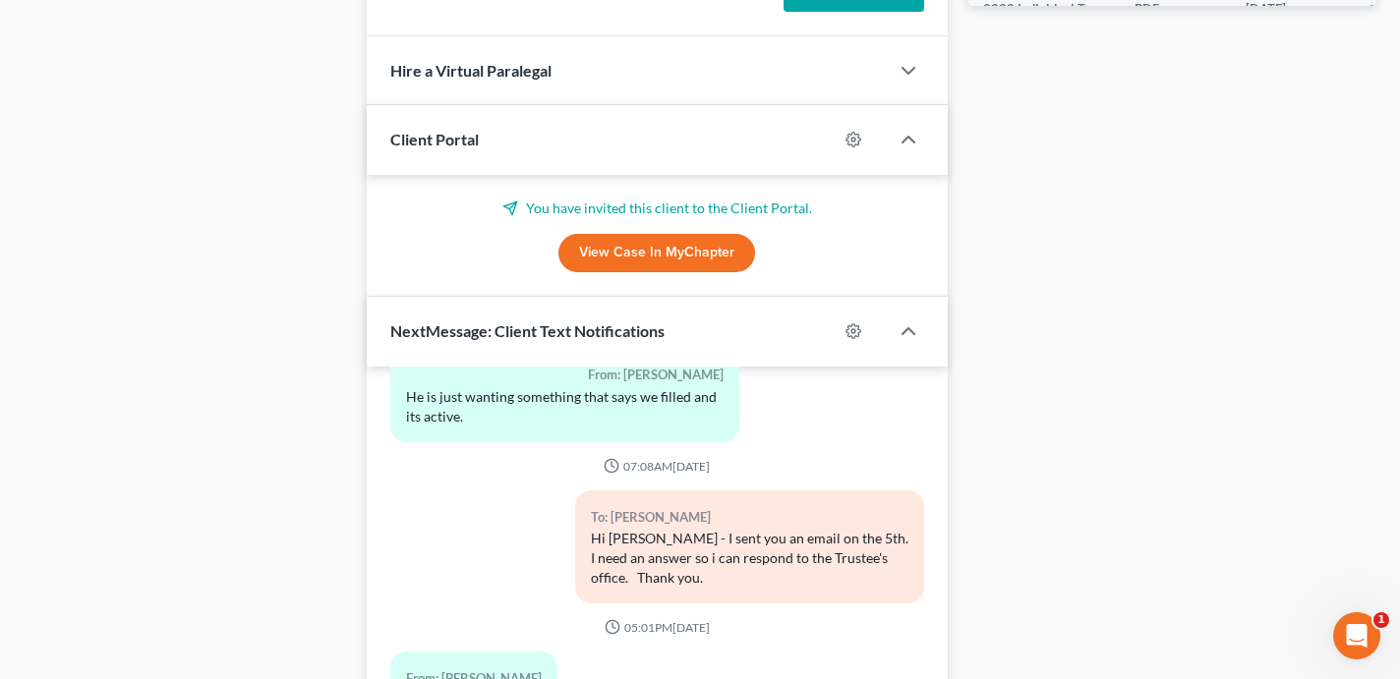
scroll to position [15567, 0]
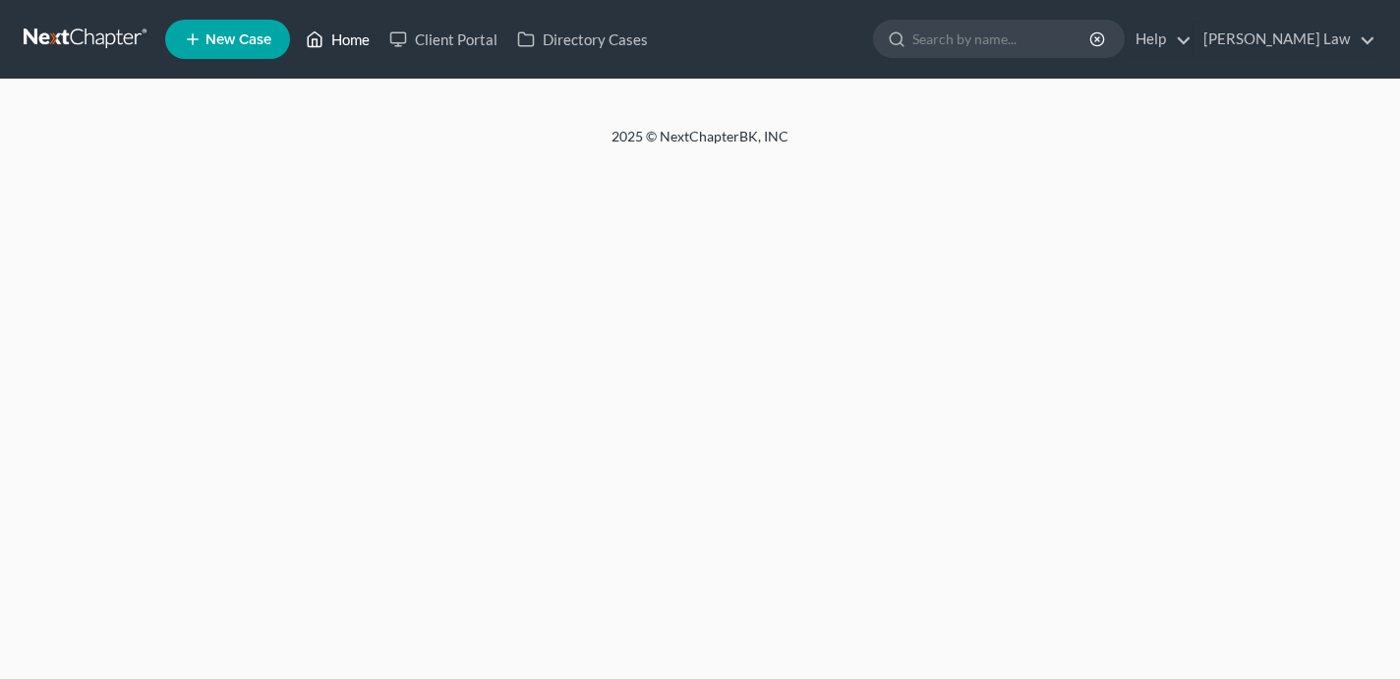
click at [344, 40] on link "Home" at bounding box center [338, 39] width 84 height 35
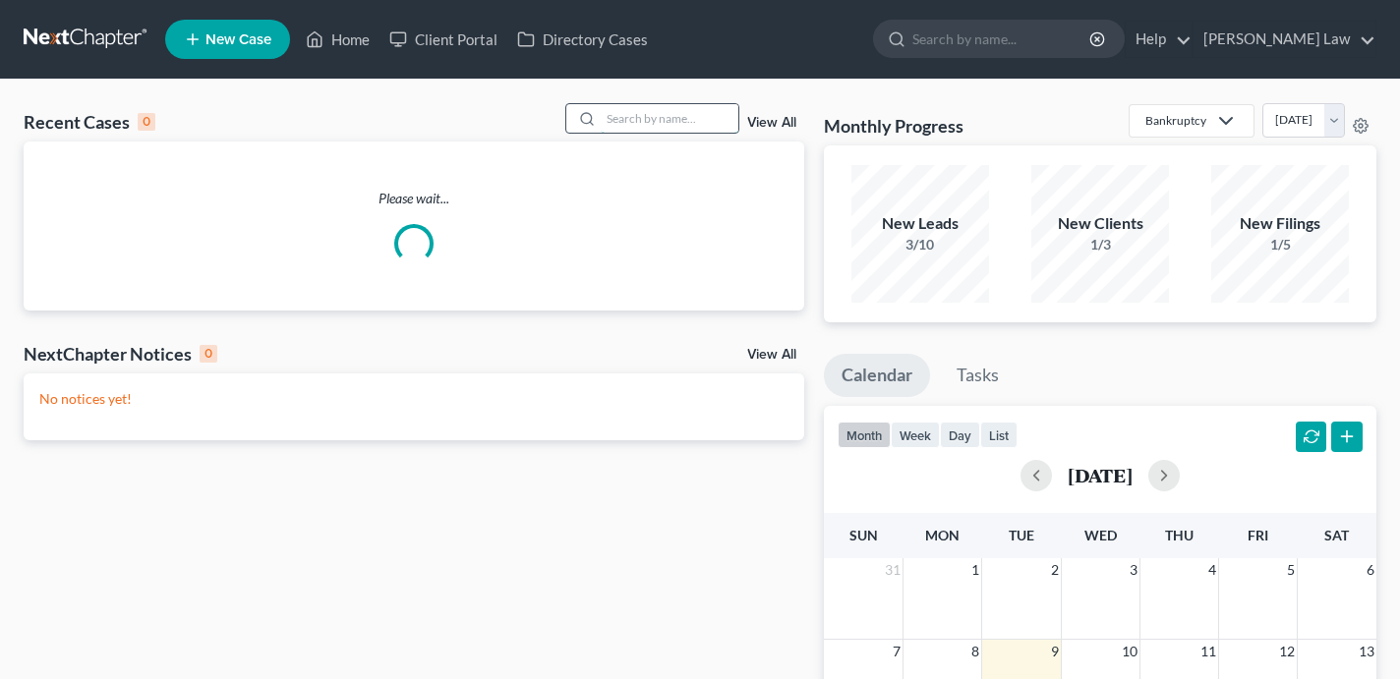
click at [654, 123] on input "search" at bounding box center [670, 118] width 138 height 29
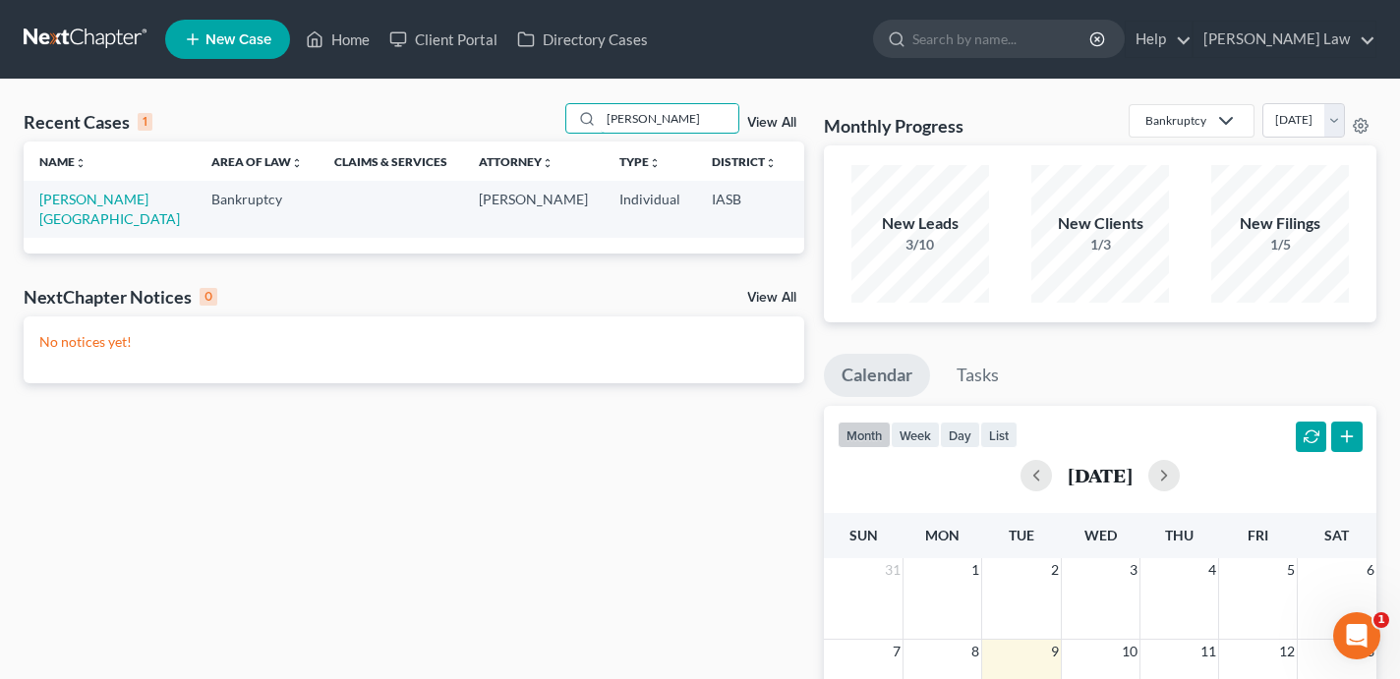
type input "Eckert"
click at [64, 228] on td "Eckert, Kendal" at bounding box center [110, 209] width 172 height 56
click at [63, 224] on link "Eckert, Kendal" at bounding box center [109, 209] width 141 height 36
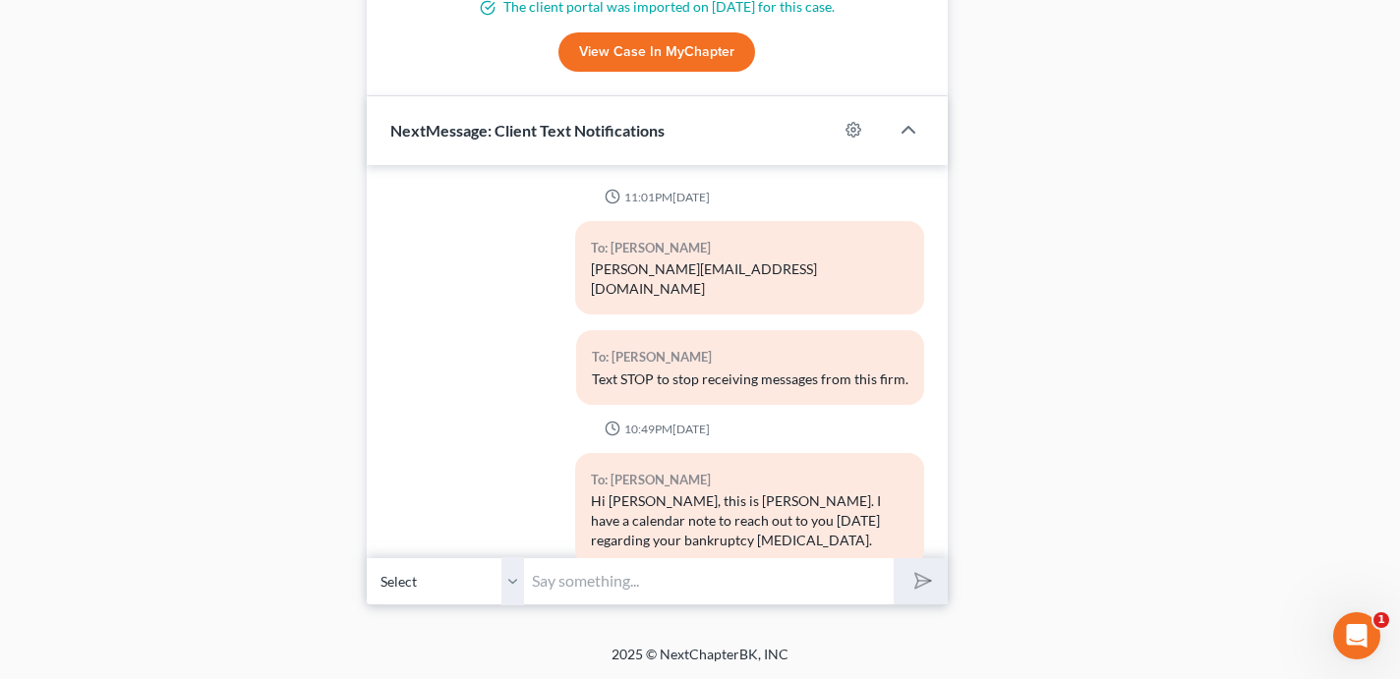
scroll to position [3181, 0]
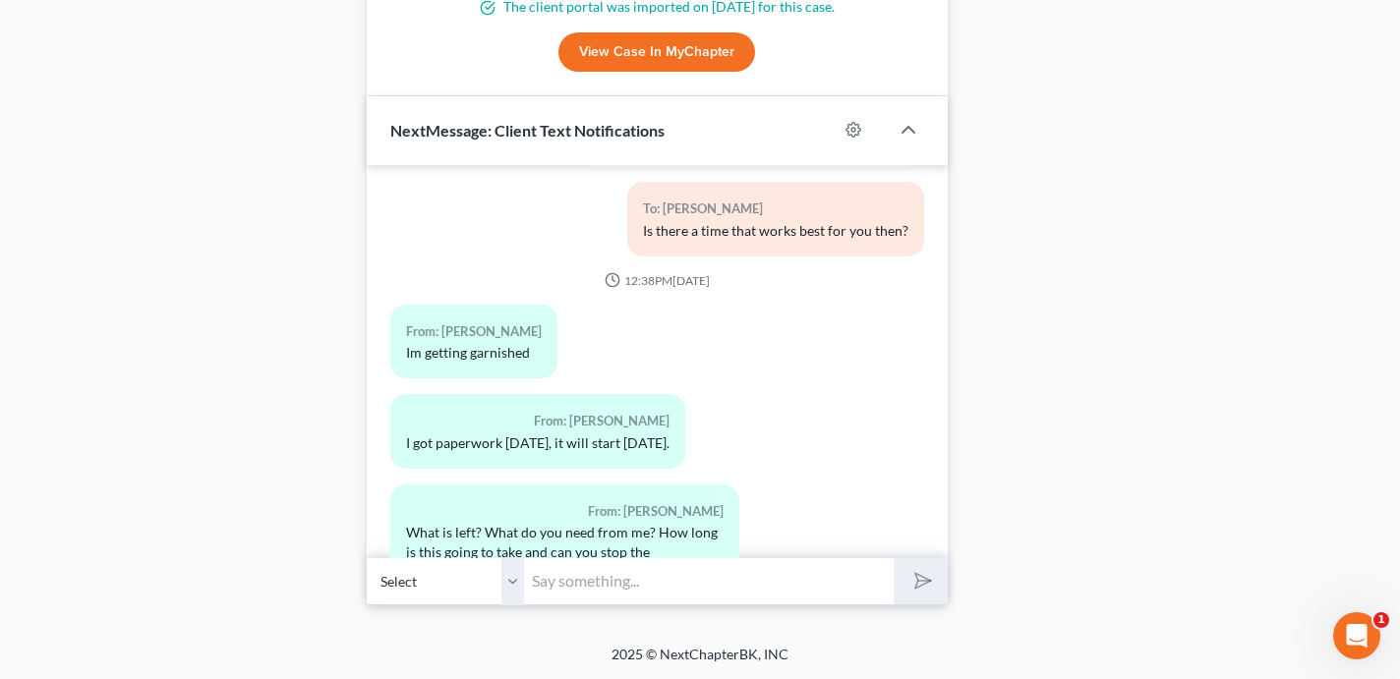
click at [689, 586] on input "text" at bounding box center [709, 581] width 370 height 48
type input "P"
type input "Yes, we can stop the garnishment. It will stop as soon as we file for you."
click at [894, 558] on button "submit" at bounding box center [921, 581] width 54 height 46
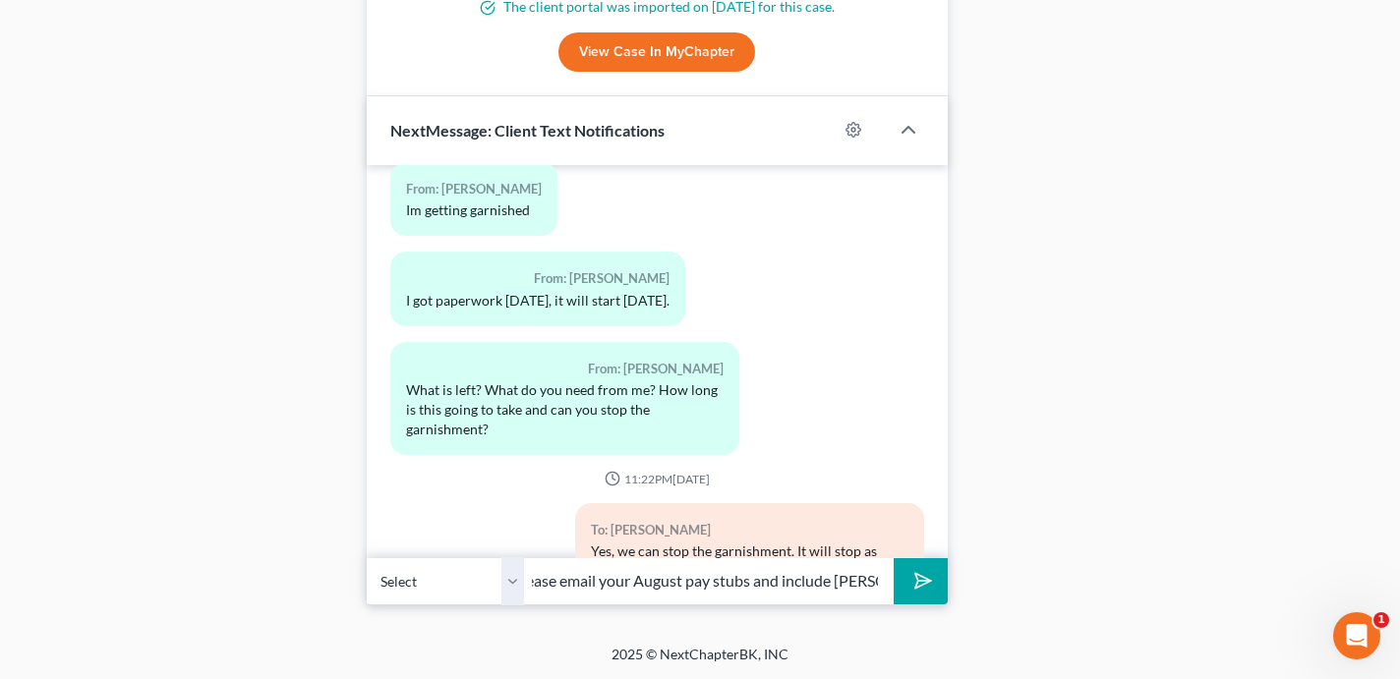
scroll to position [0, 115]
type input "I need you to please email your August pay stubs and include Maria."
click at [894, 558] on button "submit" at bounding box center [921, 581] width 54 height 46
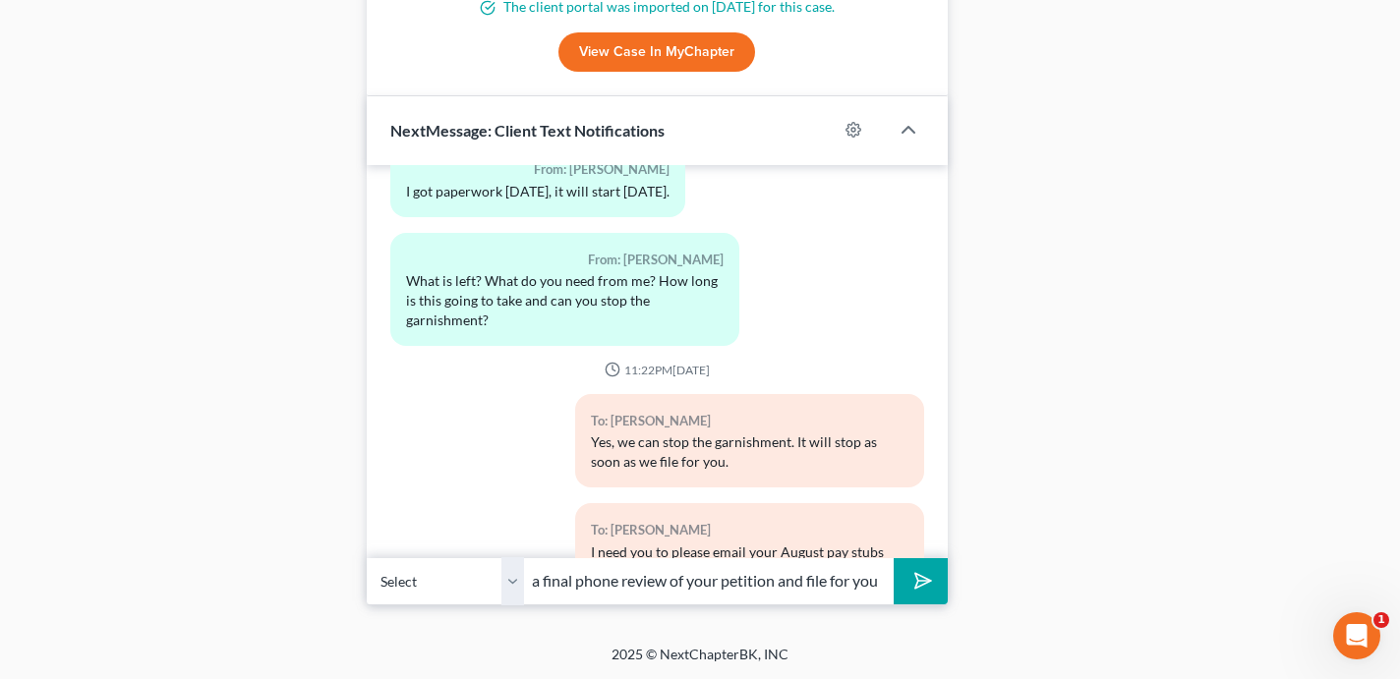
scroll to position [0, 160]
type input "Then we can schedule a final phone review of your petition and file for you"
click at [894, 558] on button "submit" at bounding box center [921, 581] width 54 height 46
